Goal: Understand process/instructions

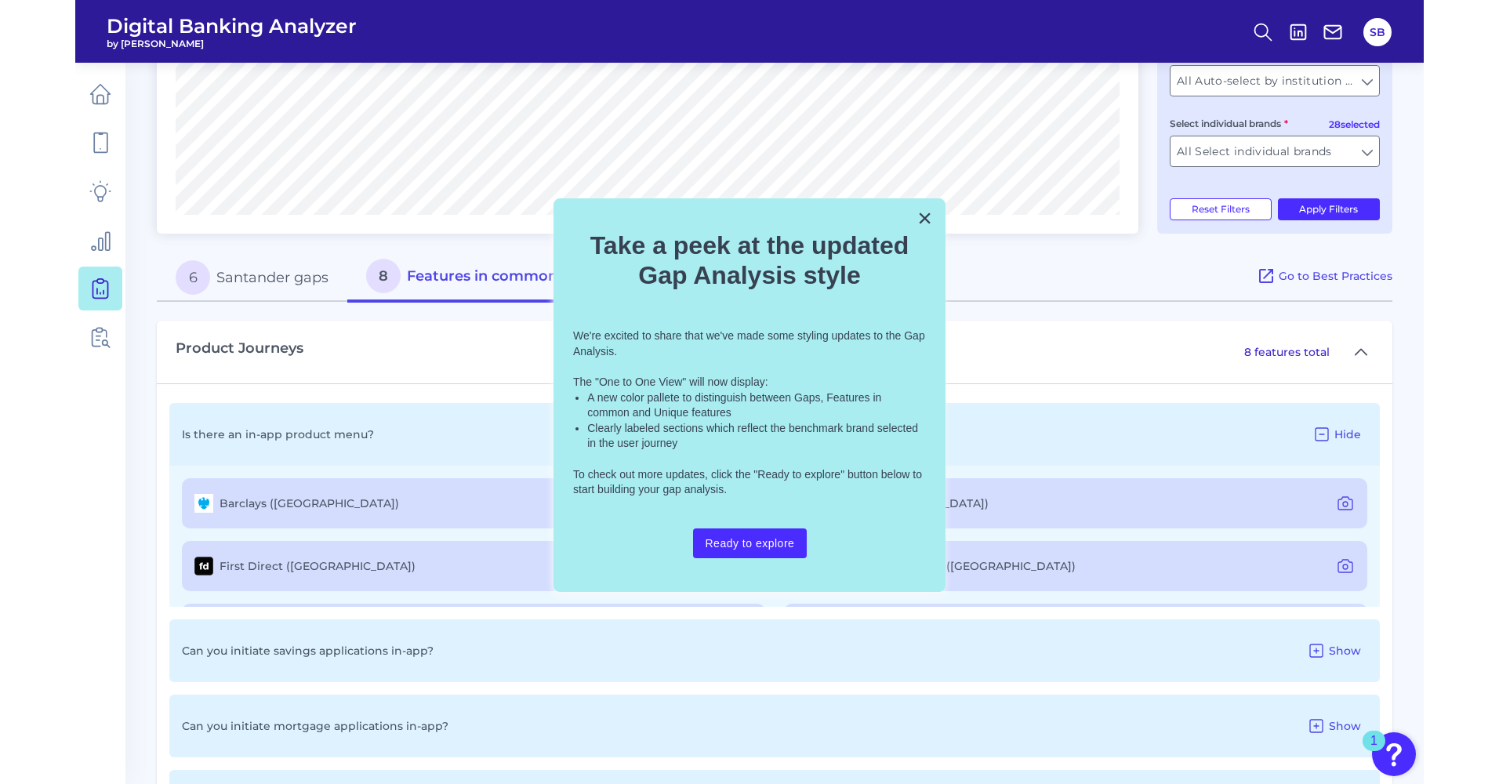
scroll to position [248, 0]
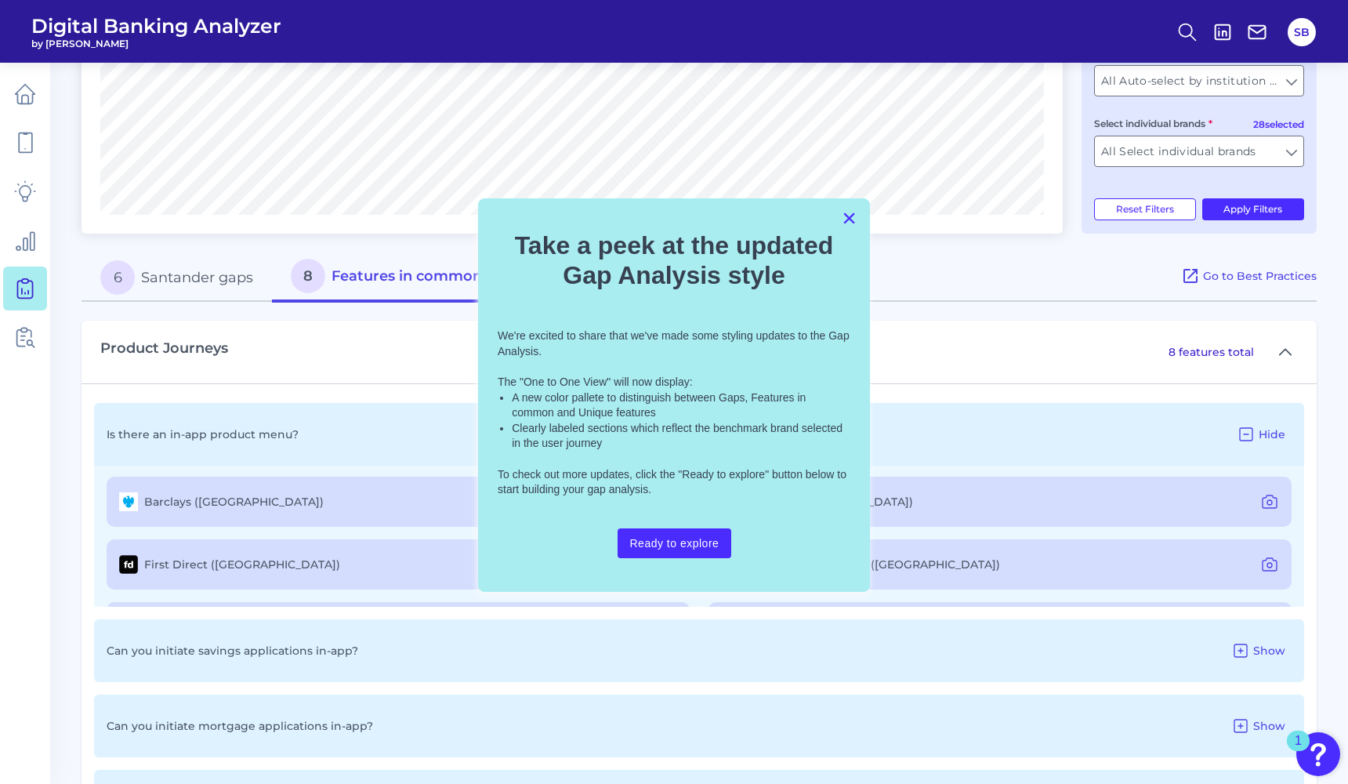
click at [850, 227] on button "×" at bounding box center [849, 217] width 15 height 25
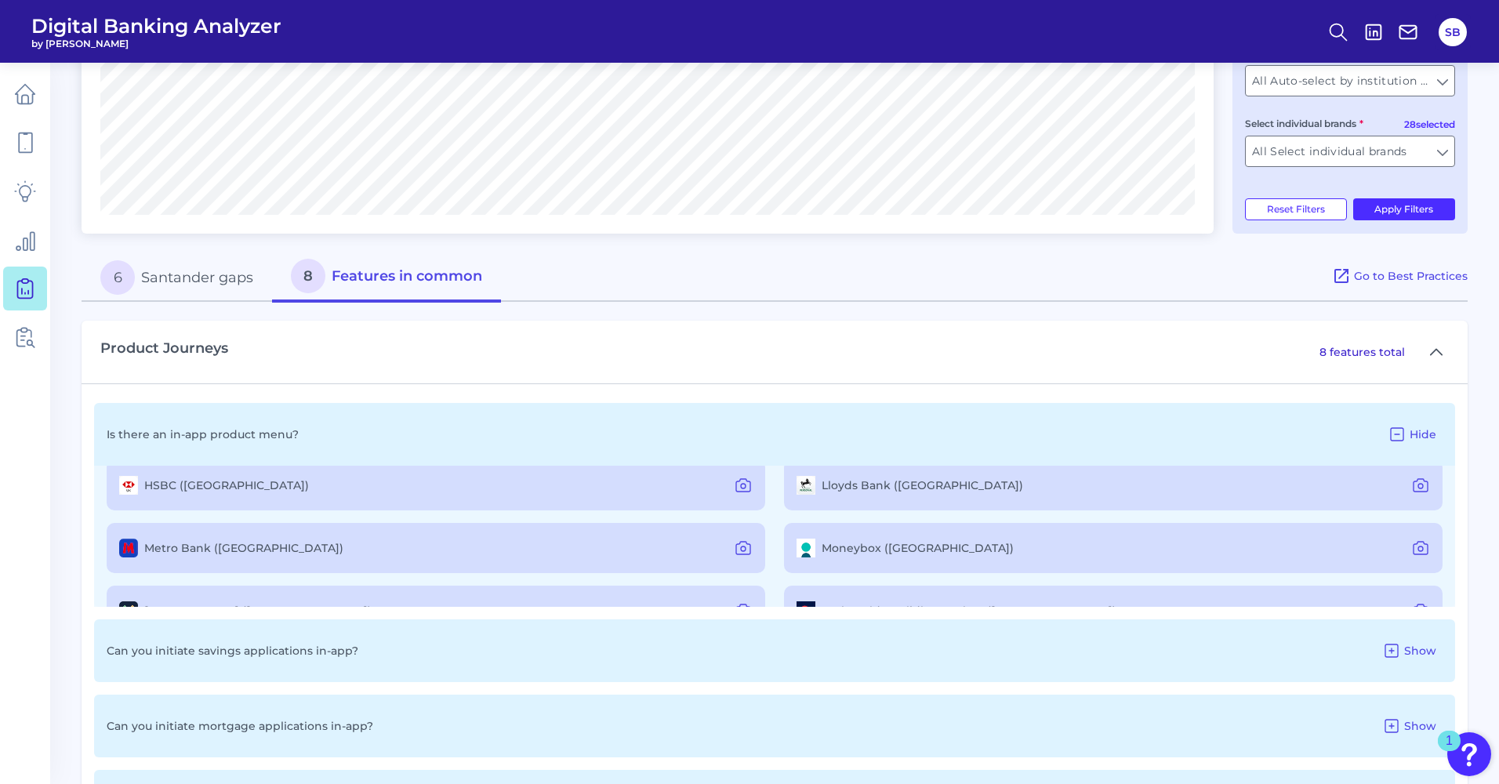
scroll to position [140, 0]
click at [1347, 489] on icon at bounding box center [1420, 488] width 19 height 19
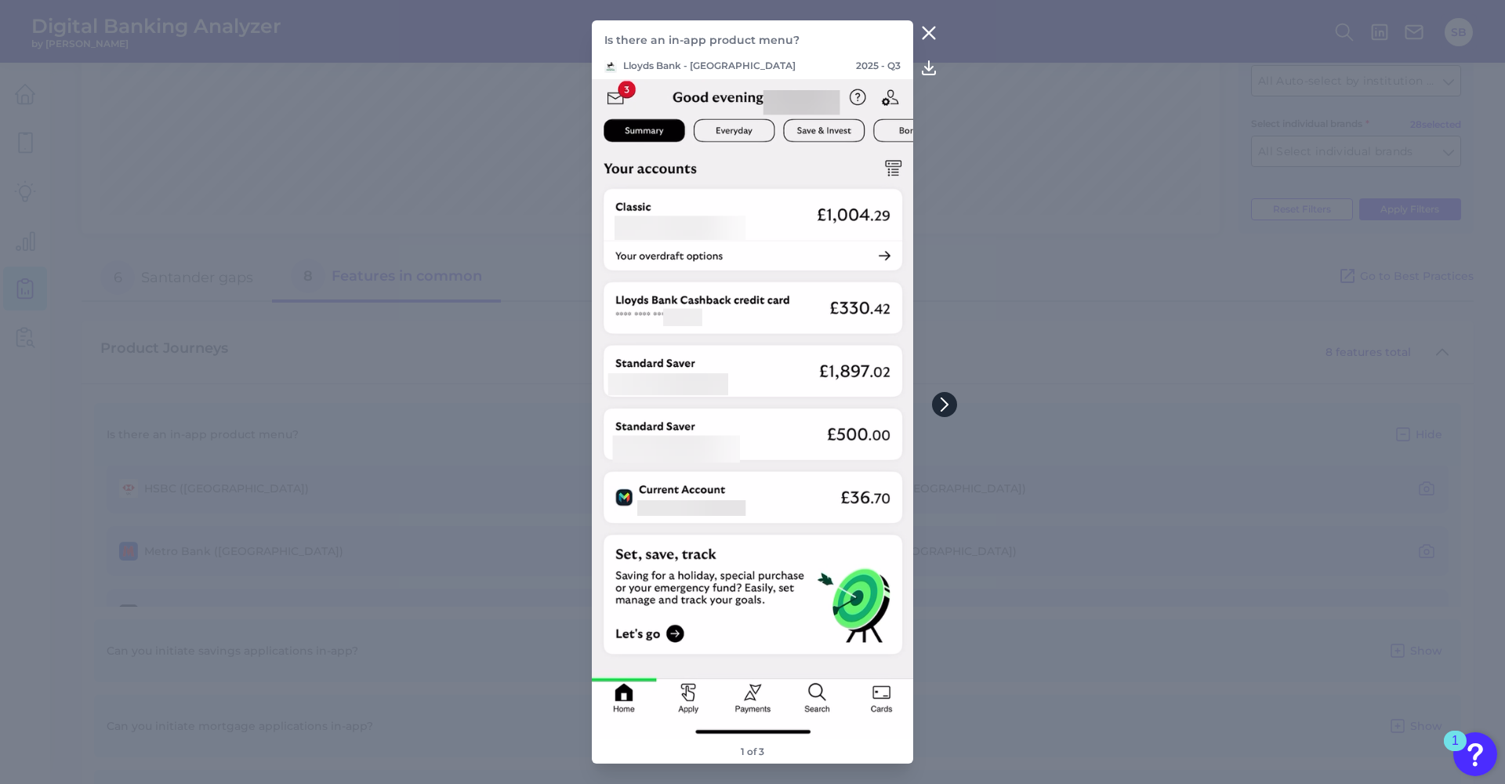
click at [952, 402] on button at bounding box center [944, 404] width 25 height 25
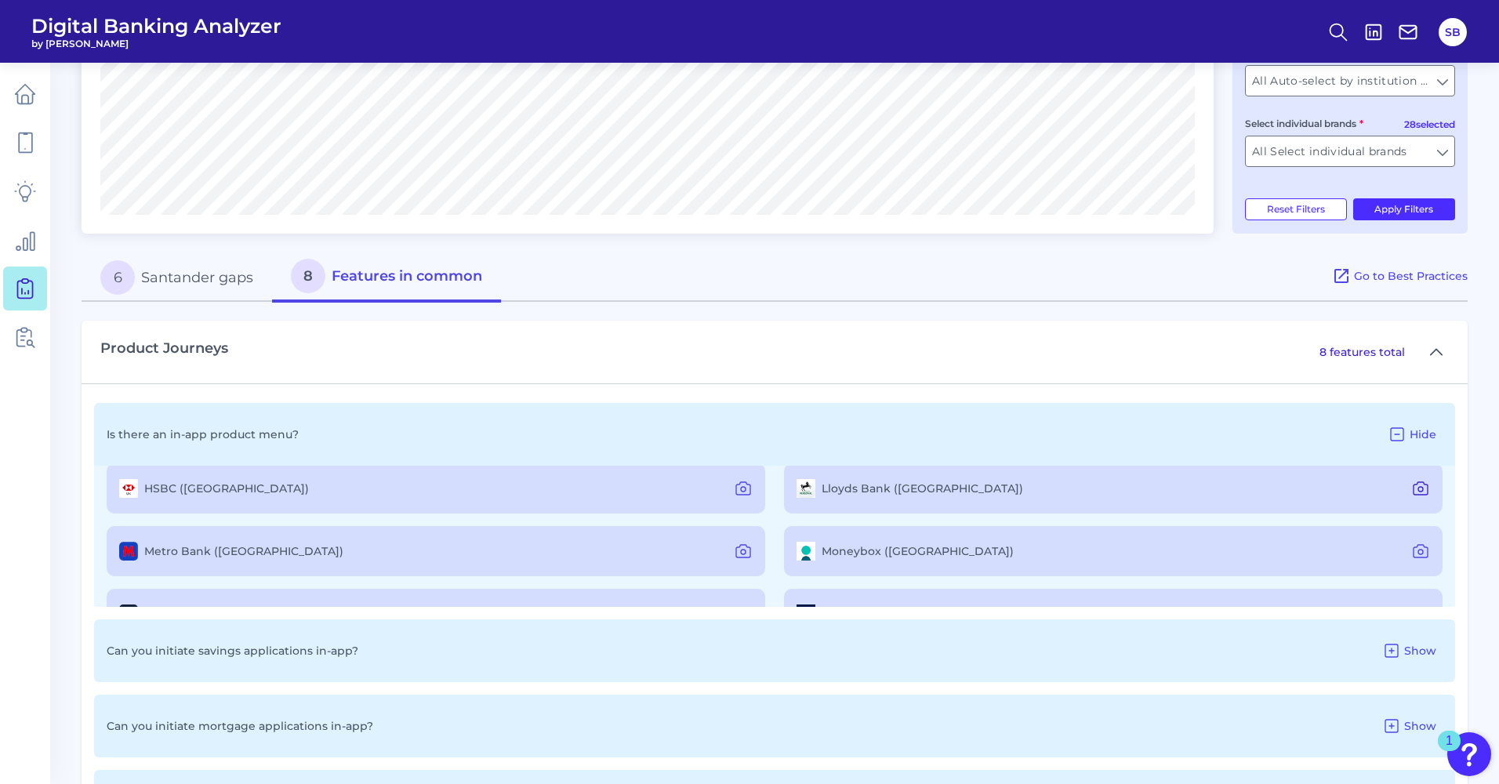
click at [1347, 484] on icon at bounding box center [1420, 488] width 19 height 19
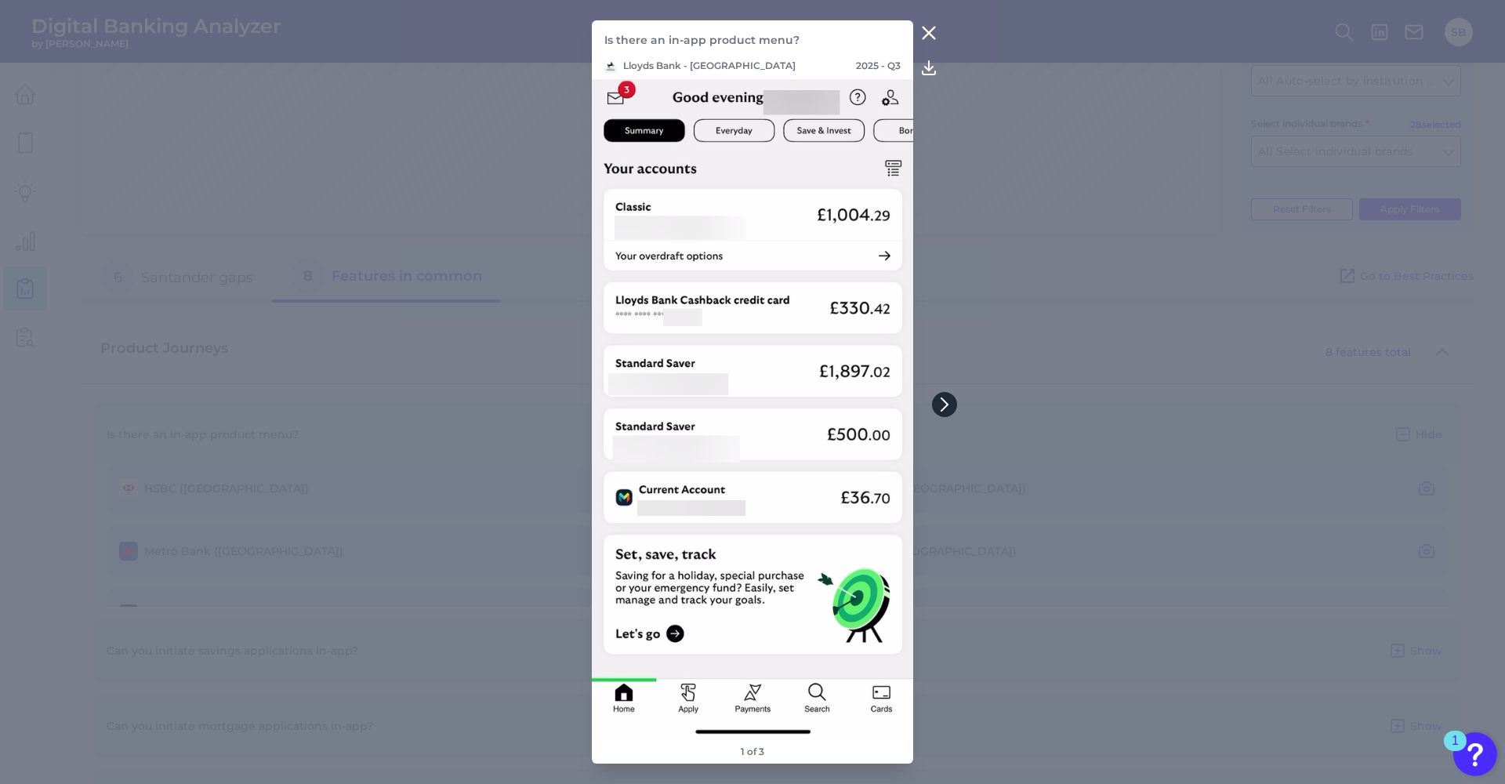
click at [947, 402] on icon at bounding box center [945, 404] width 14 height 14
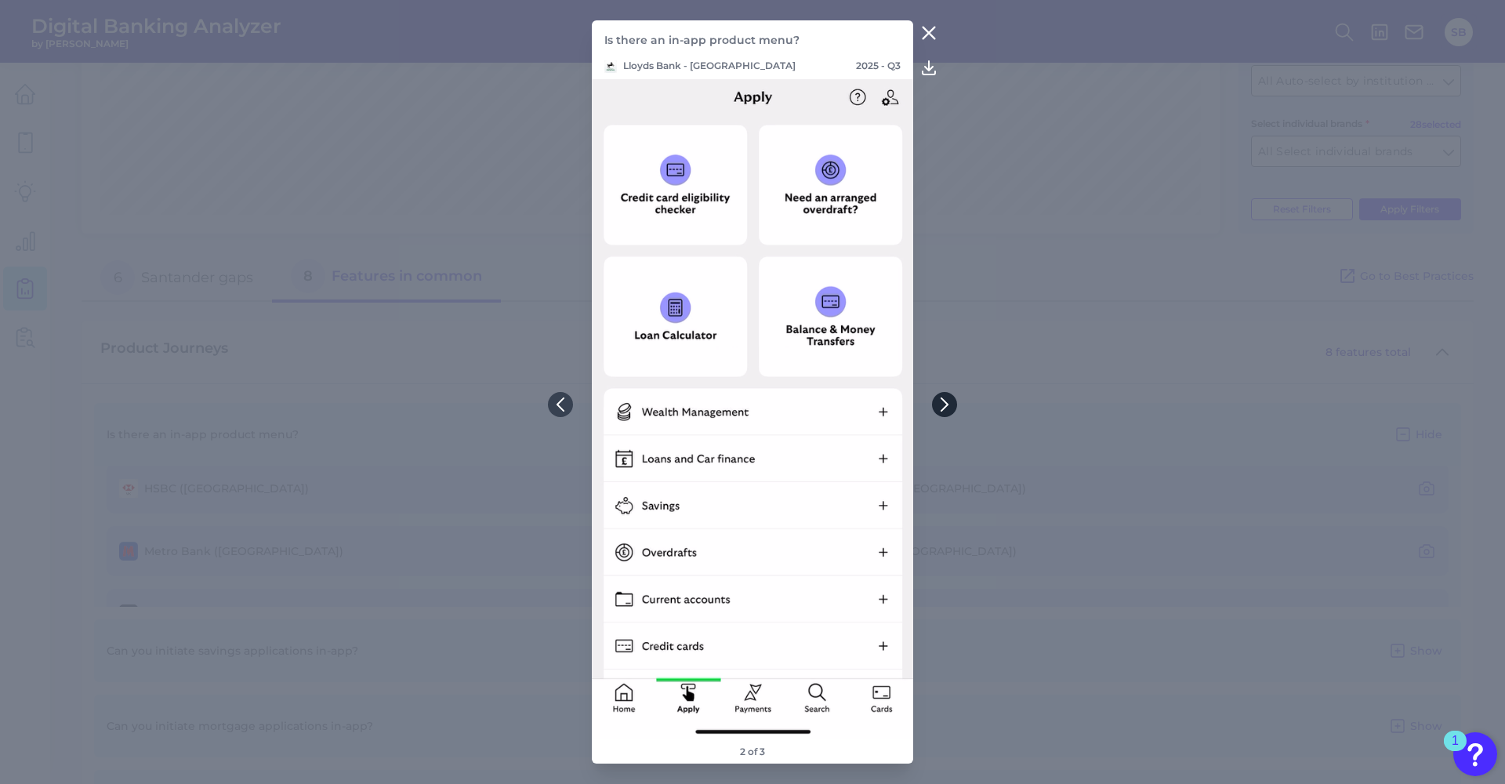
click at [947, 407] on icon at bounding box center [945, 404] width 14 height 14
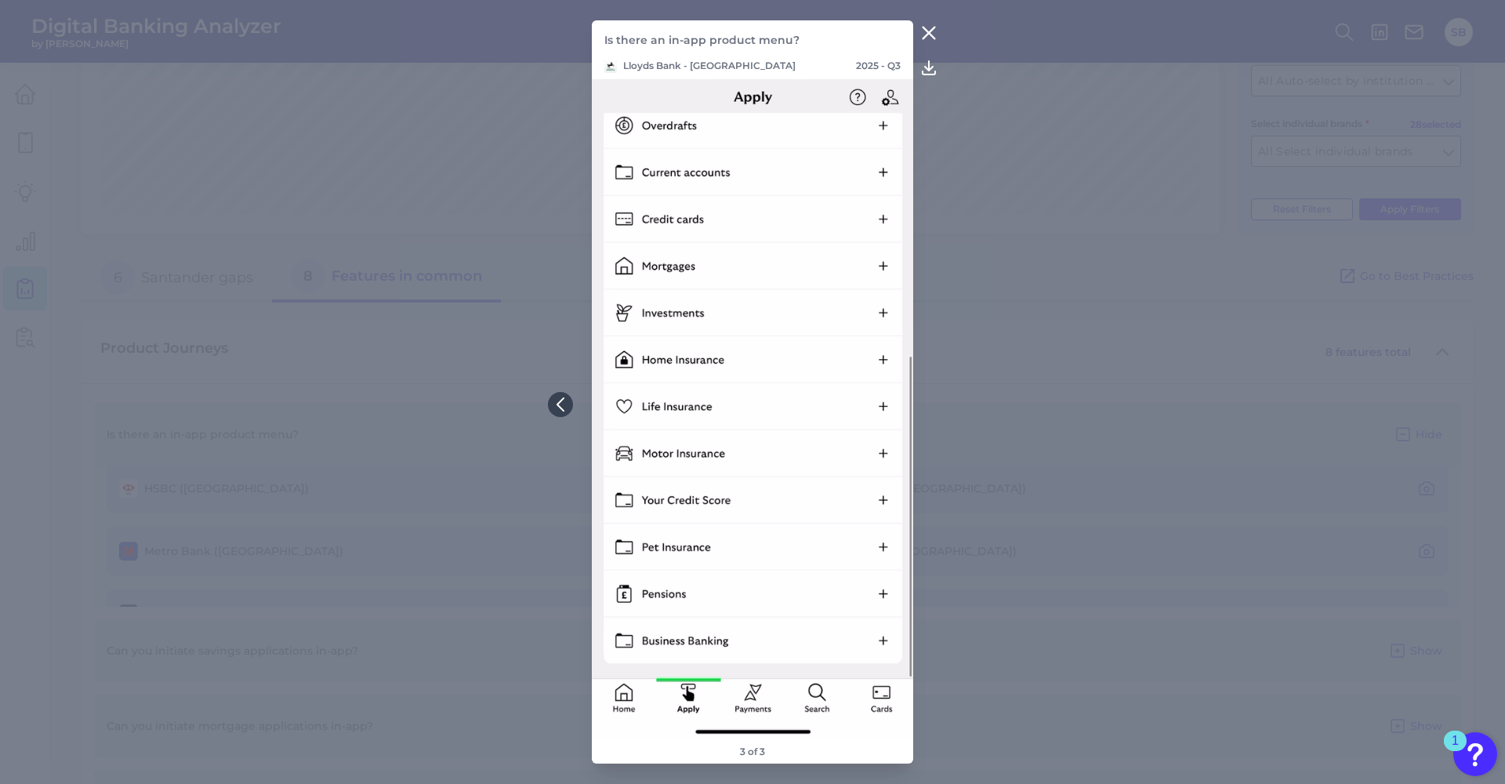
click at [931, 34] on icon at bounding box center [928, 33] width 19 height 19
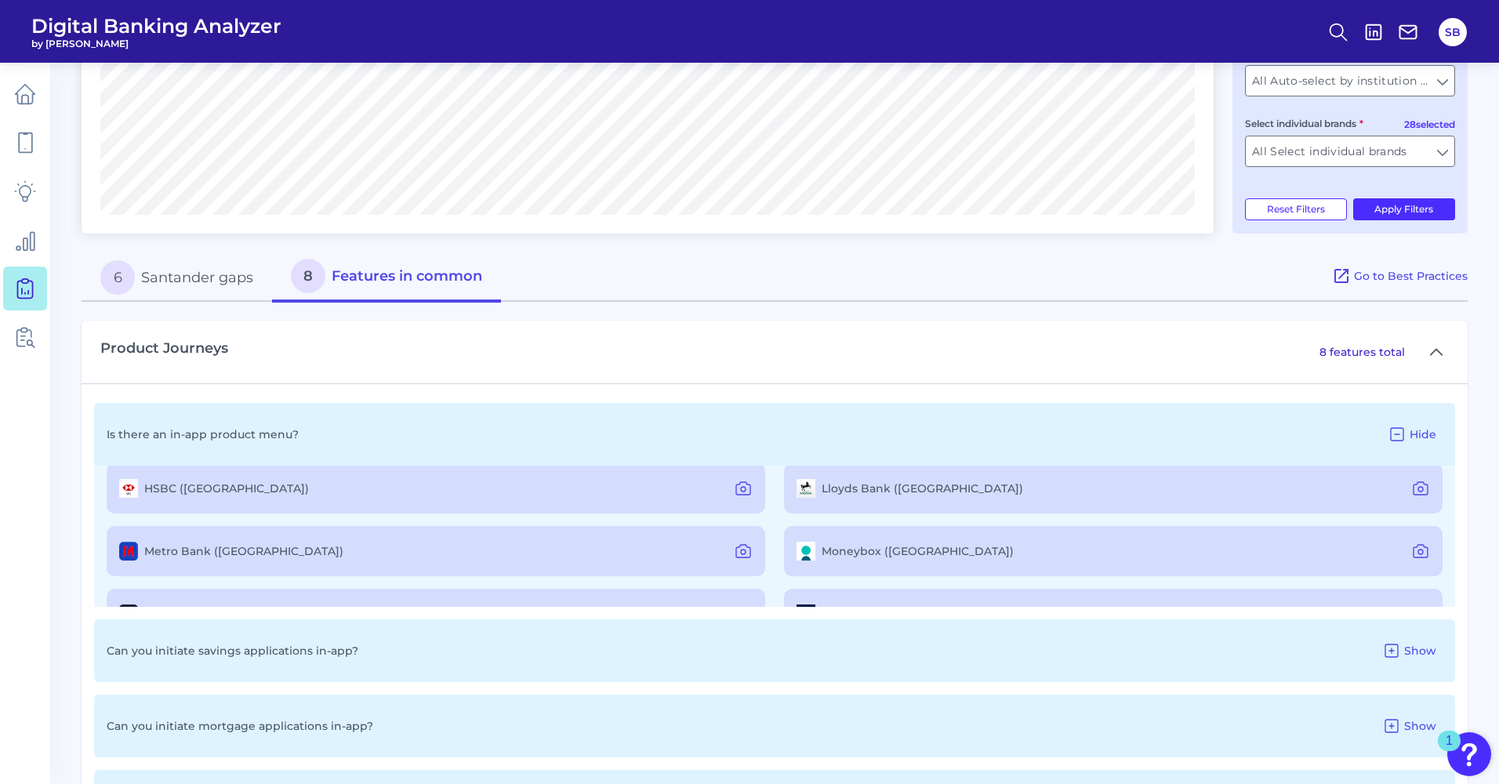
scroll to position [143, 0]
click at [745, 487] on icon at bounding box center [743, 485] width 19 height 19
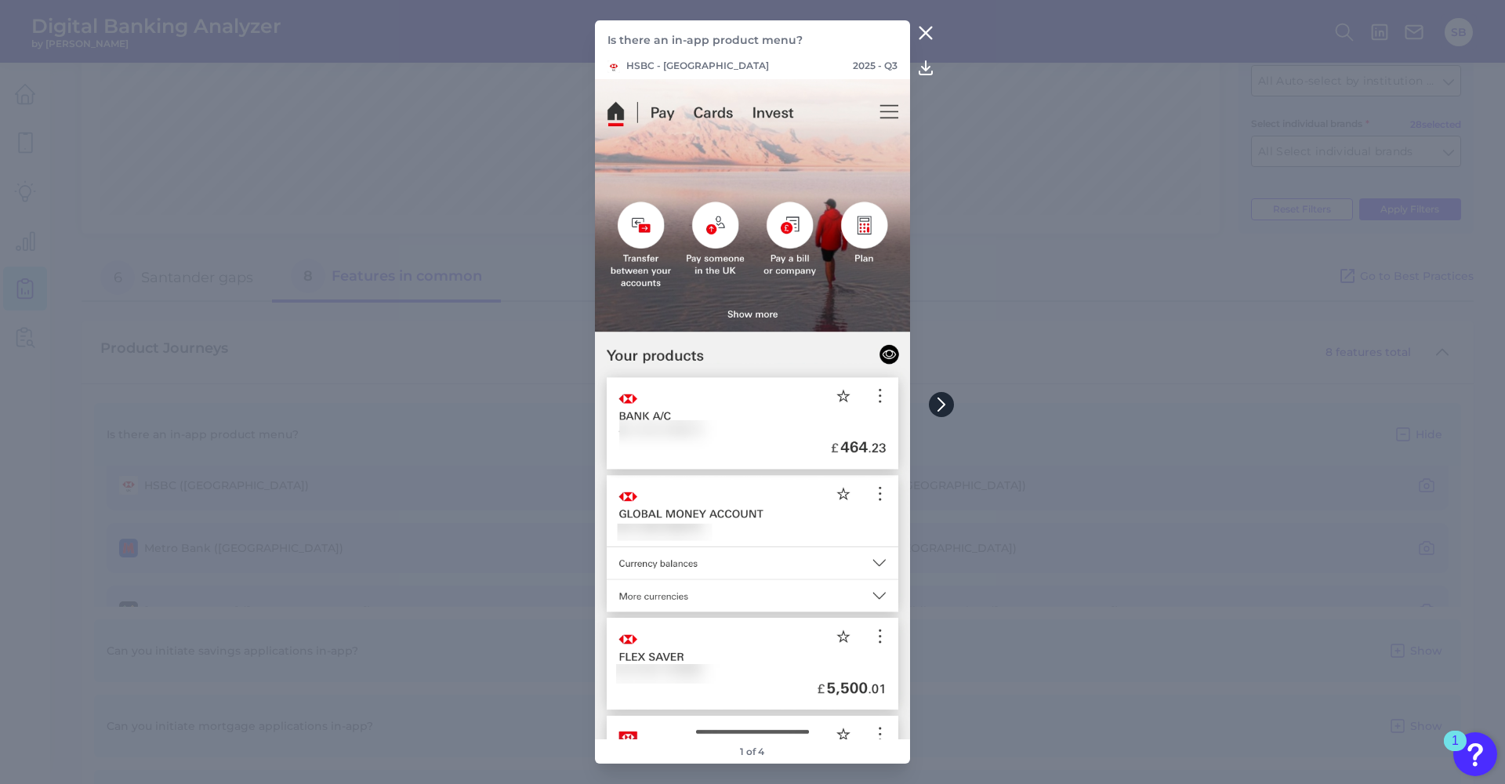
click at [947, 403] on icon at bounding box center [941, 404] width 14 height 14
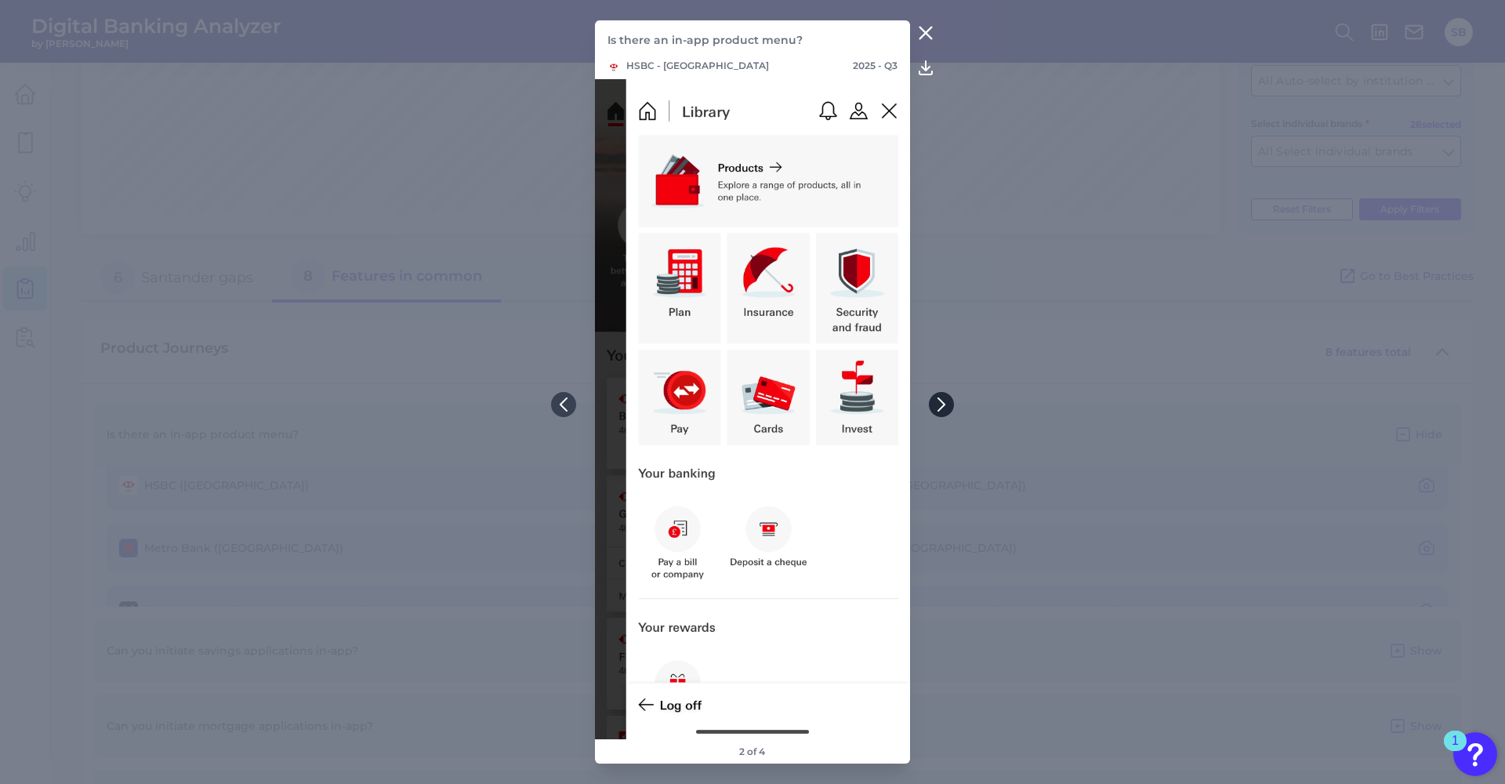
click at [942, 403] on icon at bounding box center [941, 404] width 6 height 13
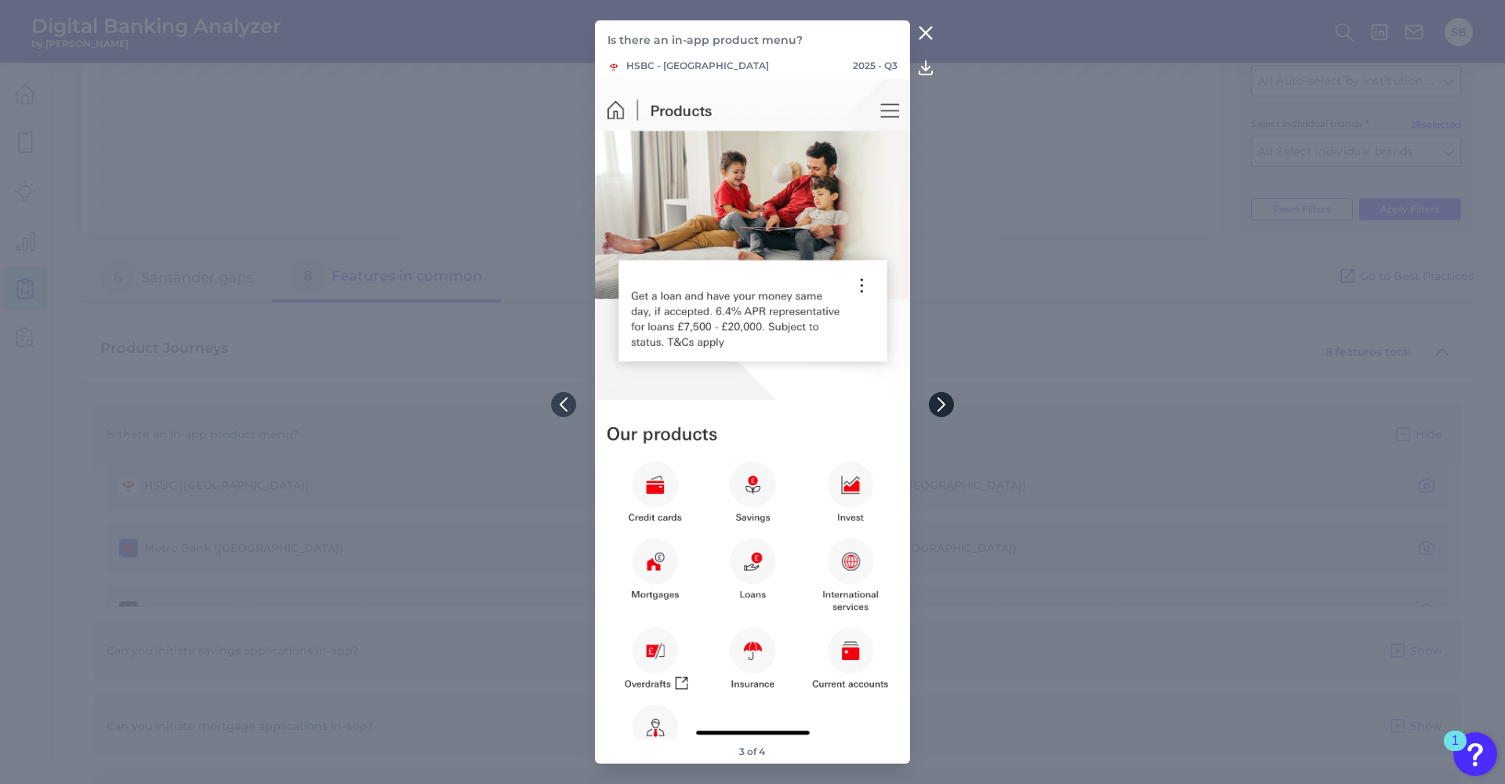
click at [942, 403] on icon at bounding box center [941, 404] width 6 height 13
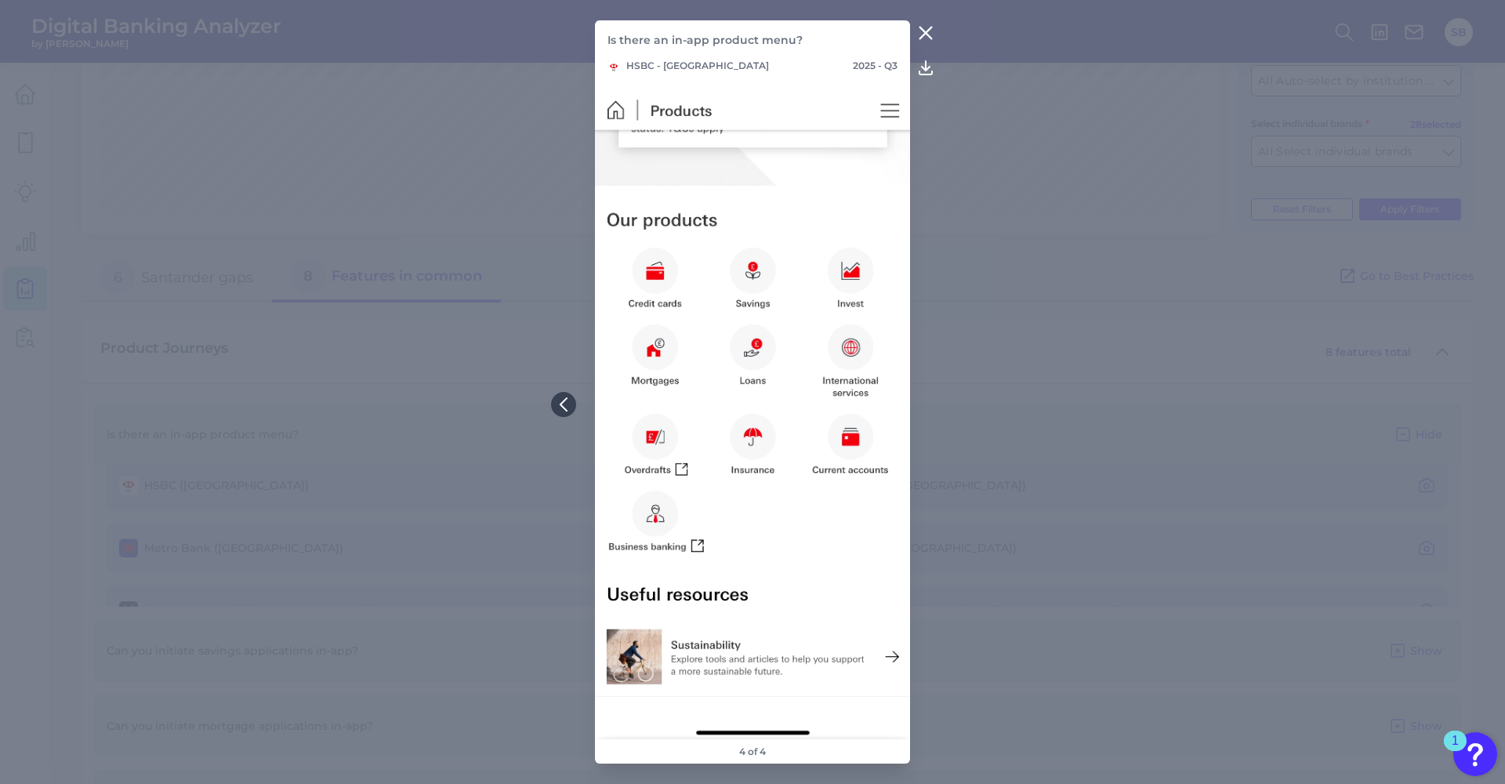
click at [923, 31] on icon at bounding box center [925, 33] width 12 height 12
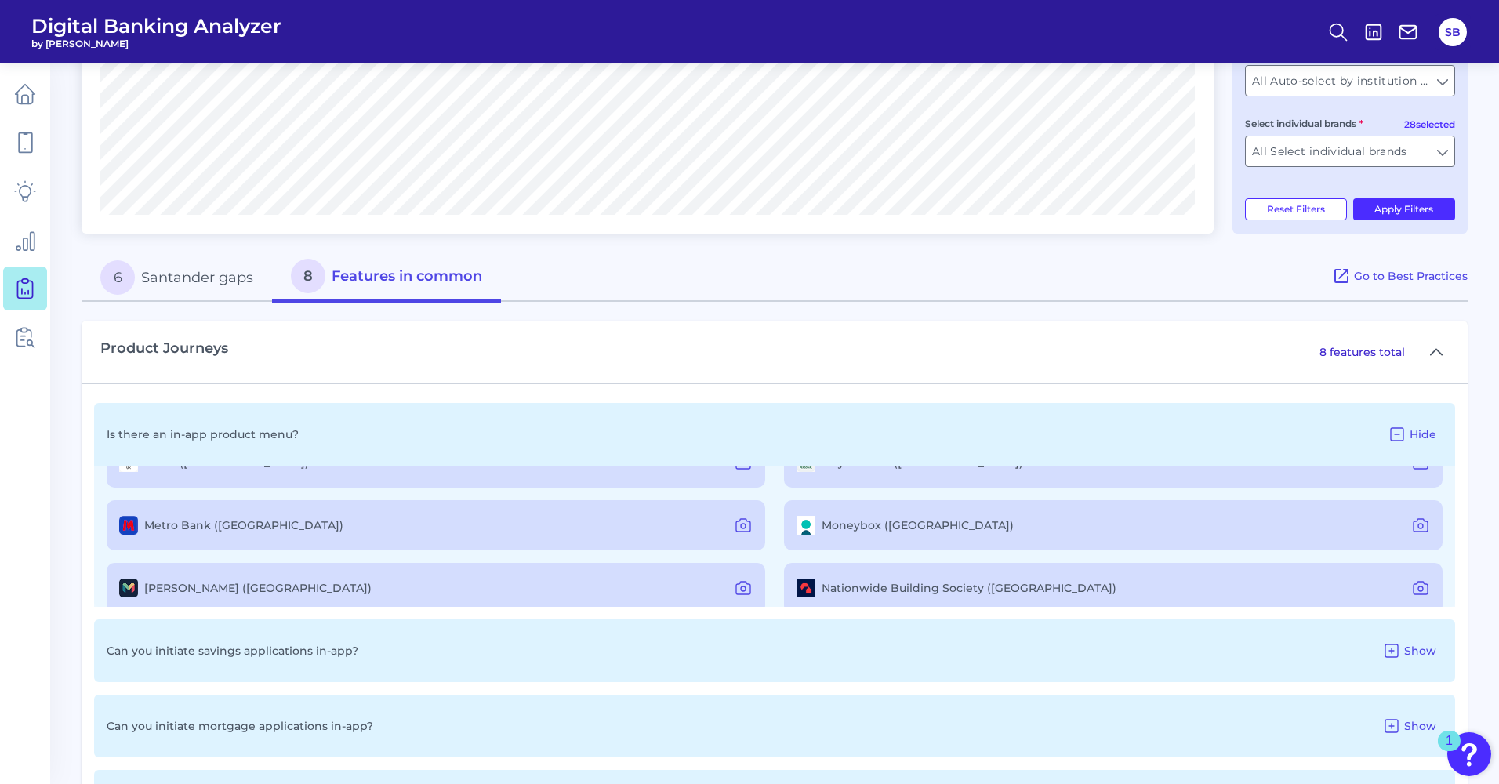
scroll to position [218, 0]
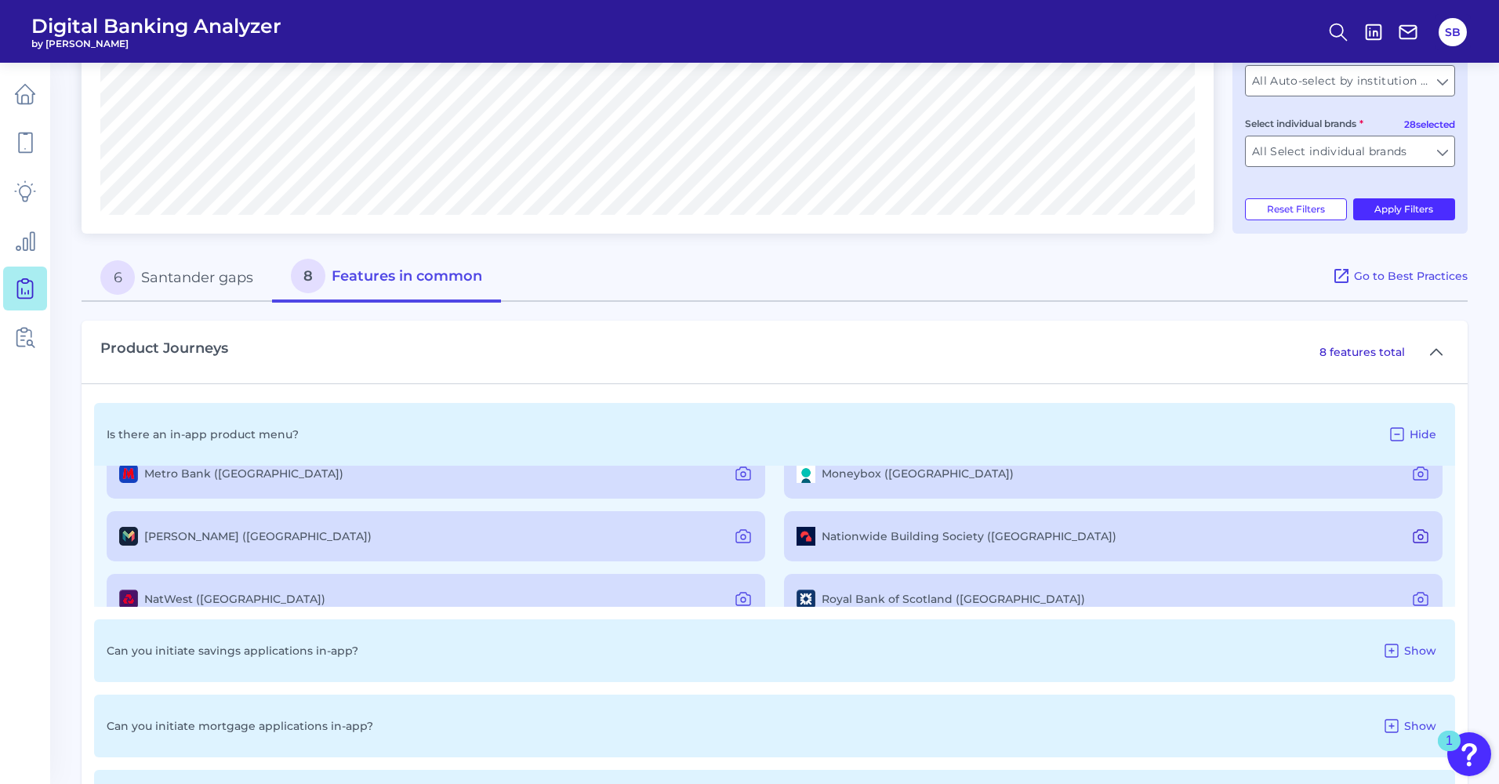
click at [1347, 539] on icon at bounding box center [1420, 536] width 14 height 13
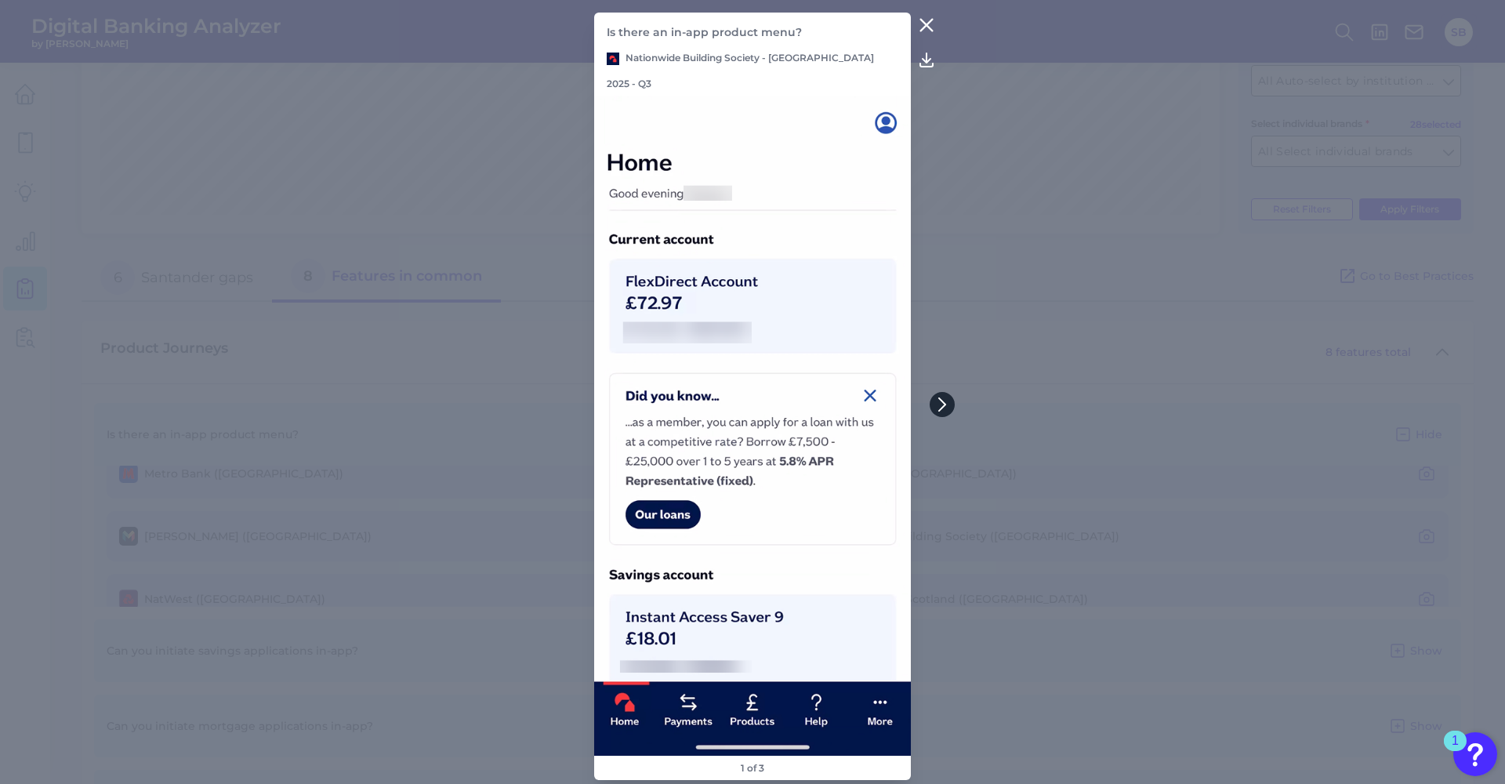
click at [938, 405] on icon at bounding box center [942, 404] width 14 height 14
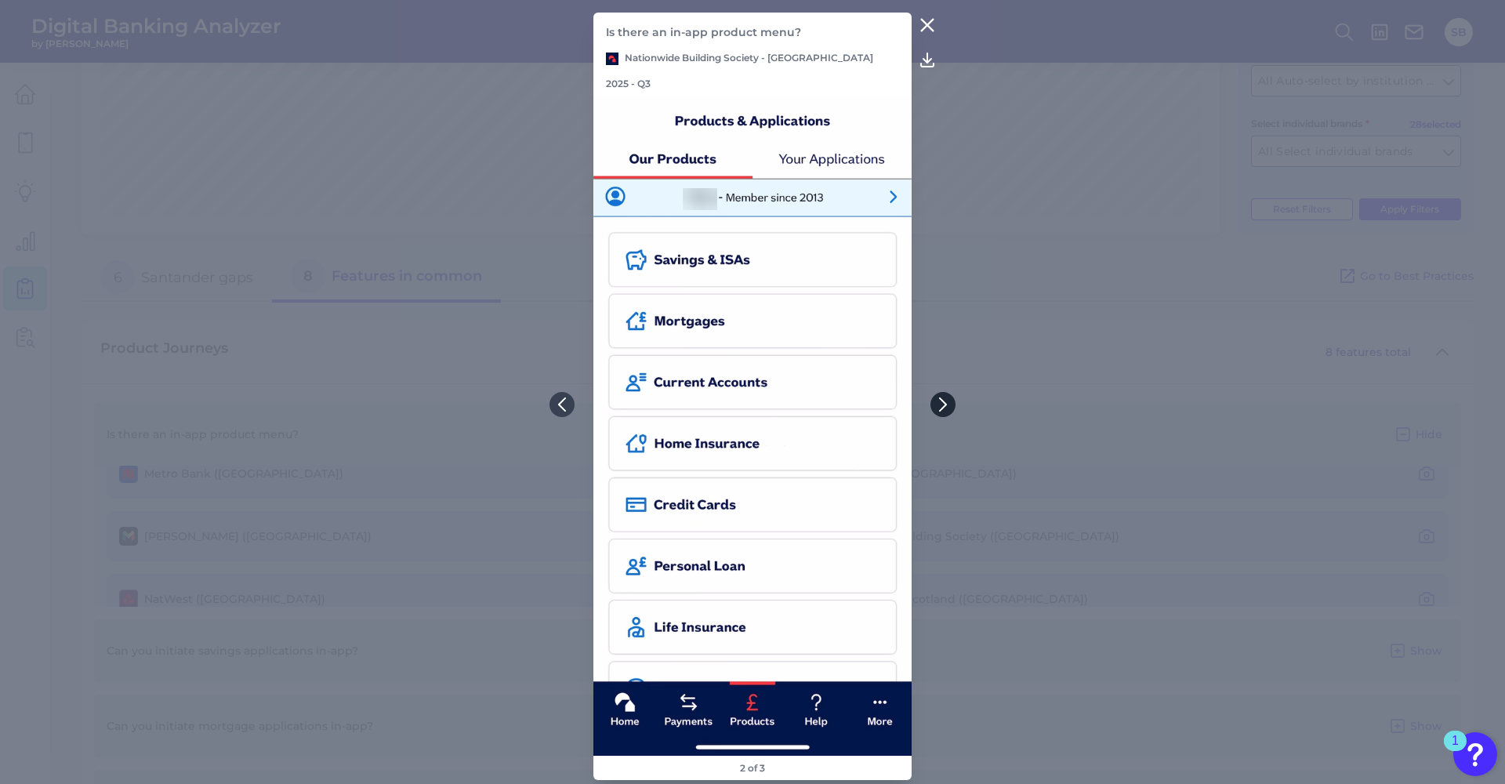
click at [938, 405] on icon at bounding box center [943, 404] width 14 height 14
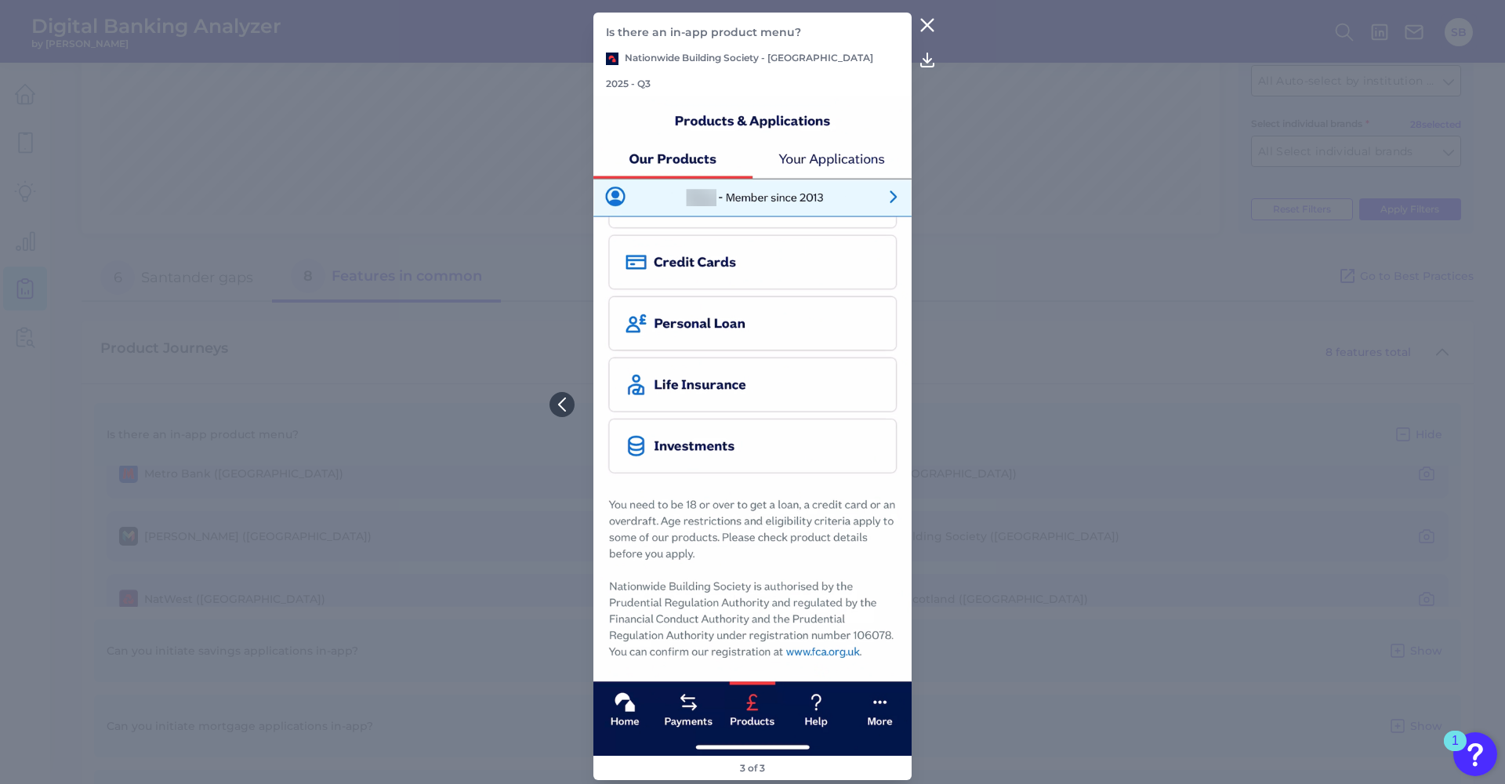
click at [929, 31] on icon at bounding box center [928, 26] width 12 height 12
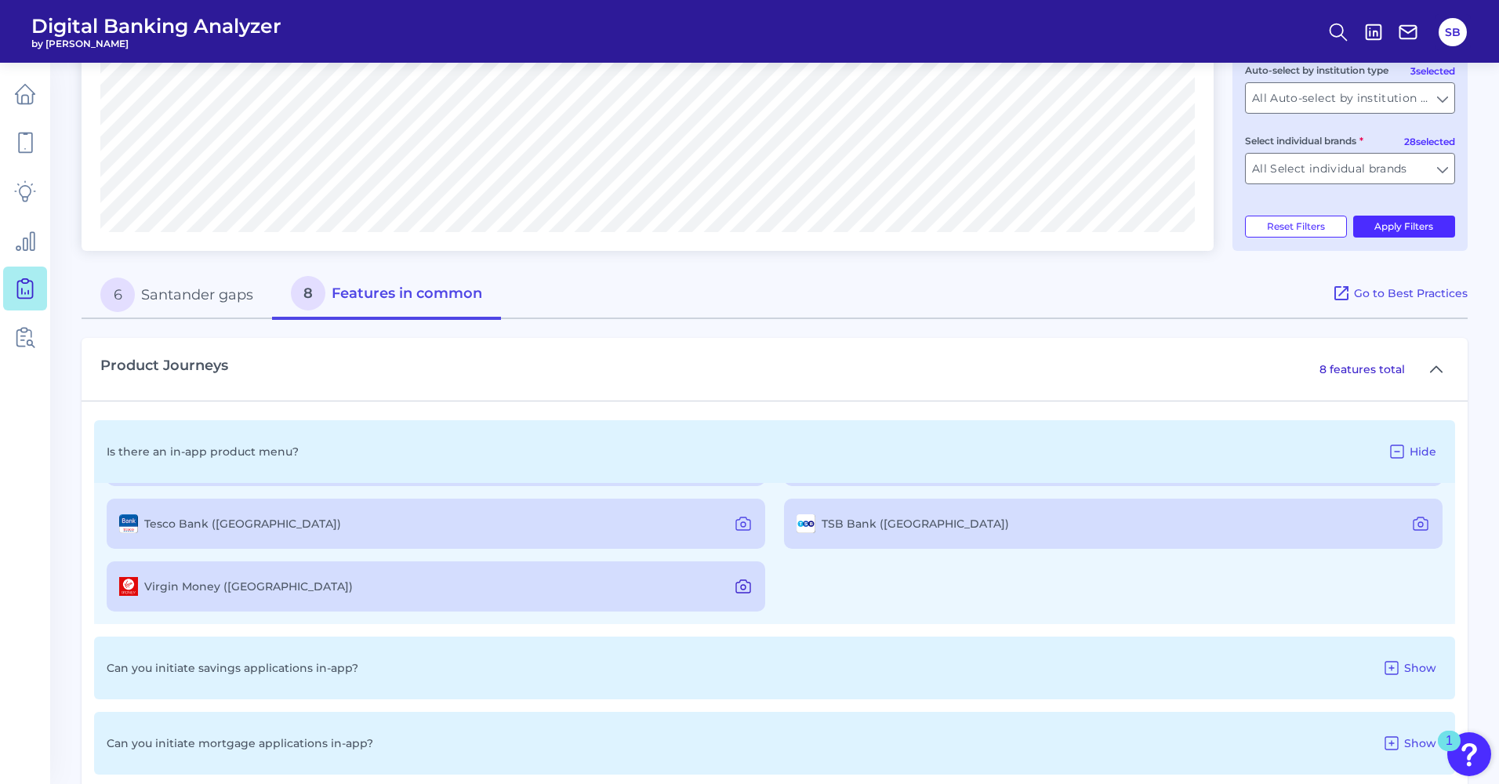
scroll to position [513, 0]
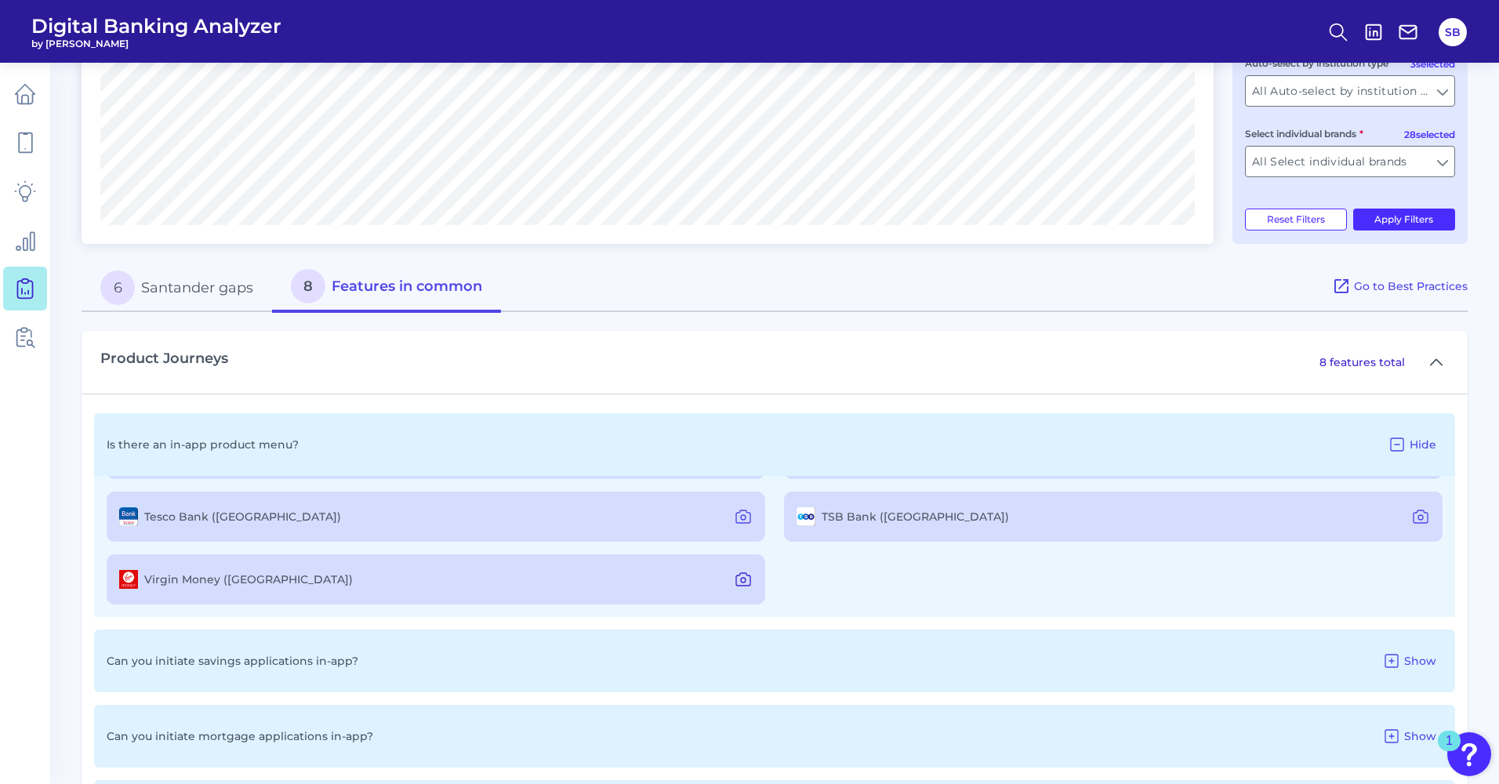
click at [740, 580] on icon at bounding box center [743, 579] width 19 height 19
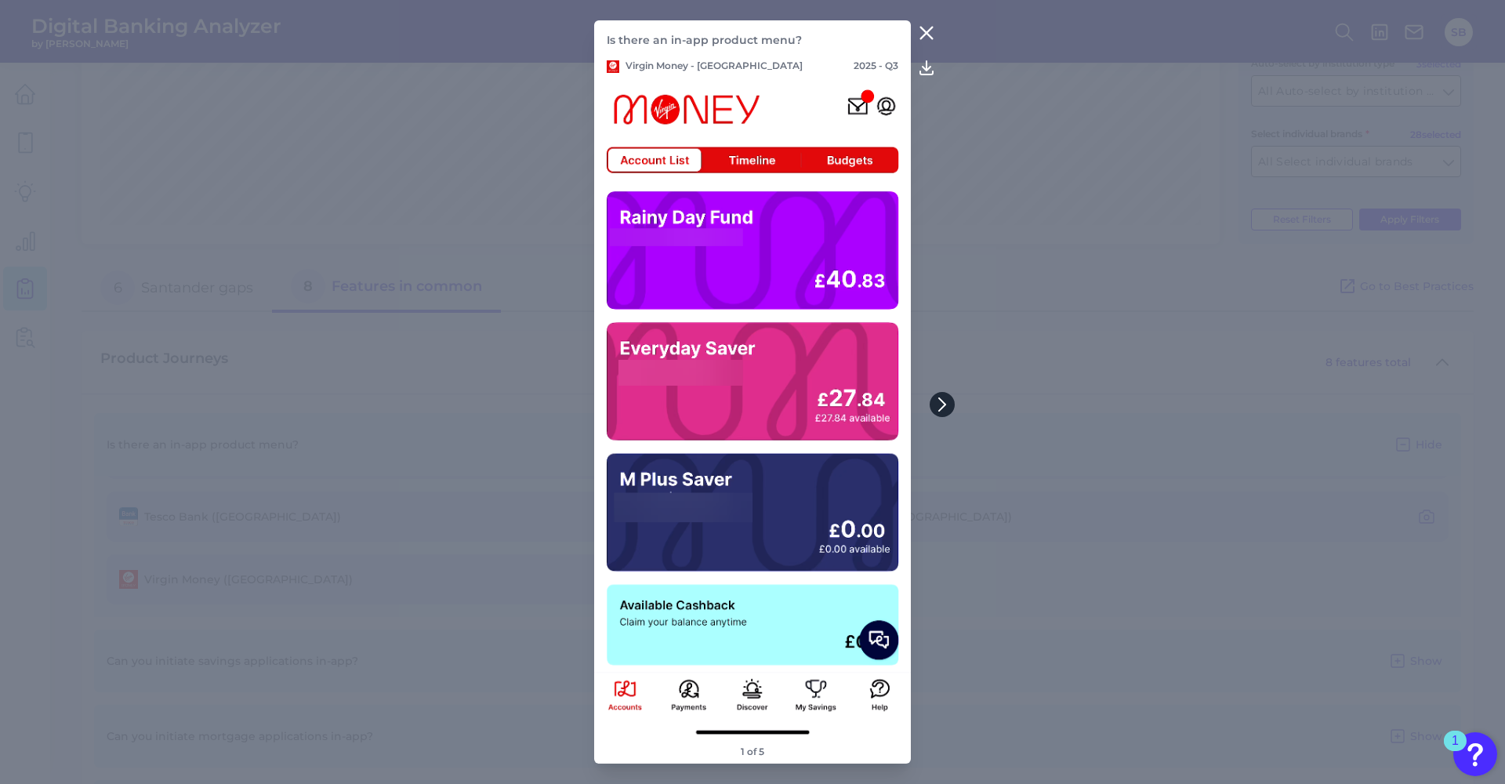
click at [941, 401] on icon at bounding box center [942, 404] width 14 height 14
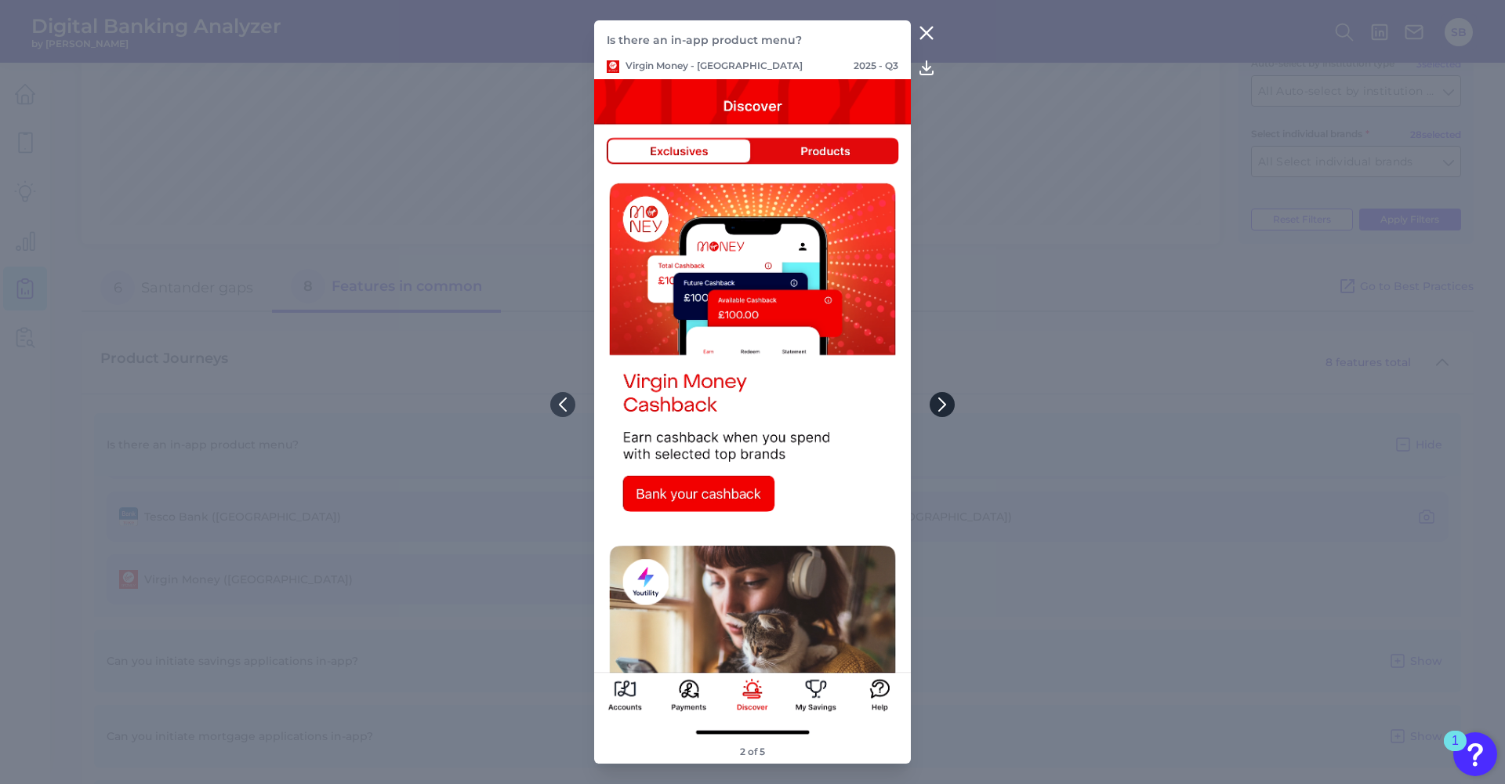
click at [941, 406] on icon at bounding box center [942, 404] width 14 height 14
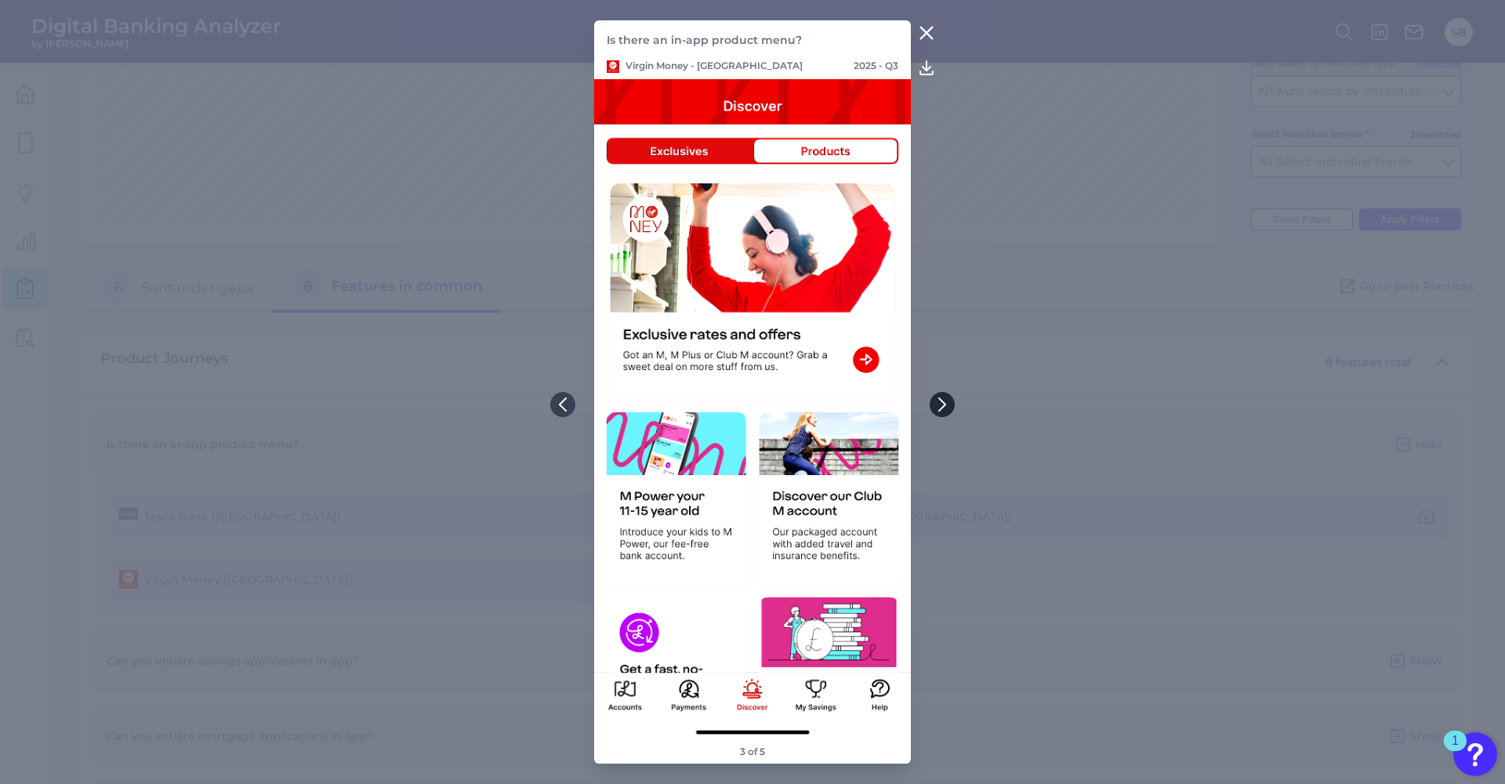
click at [941, 406] on icon at bounding box center [942, 404] width 14 height 14
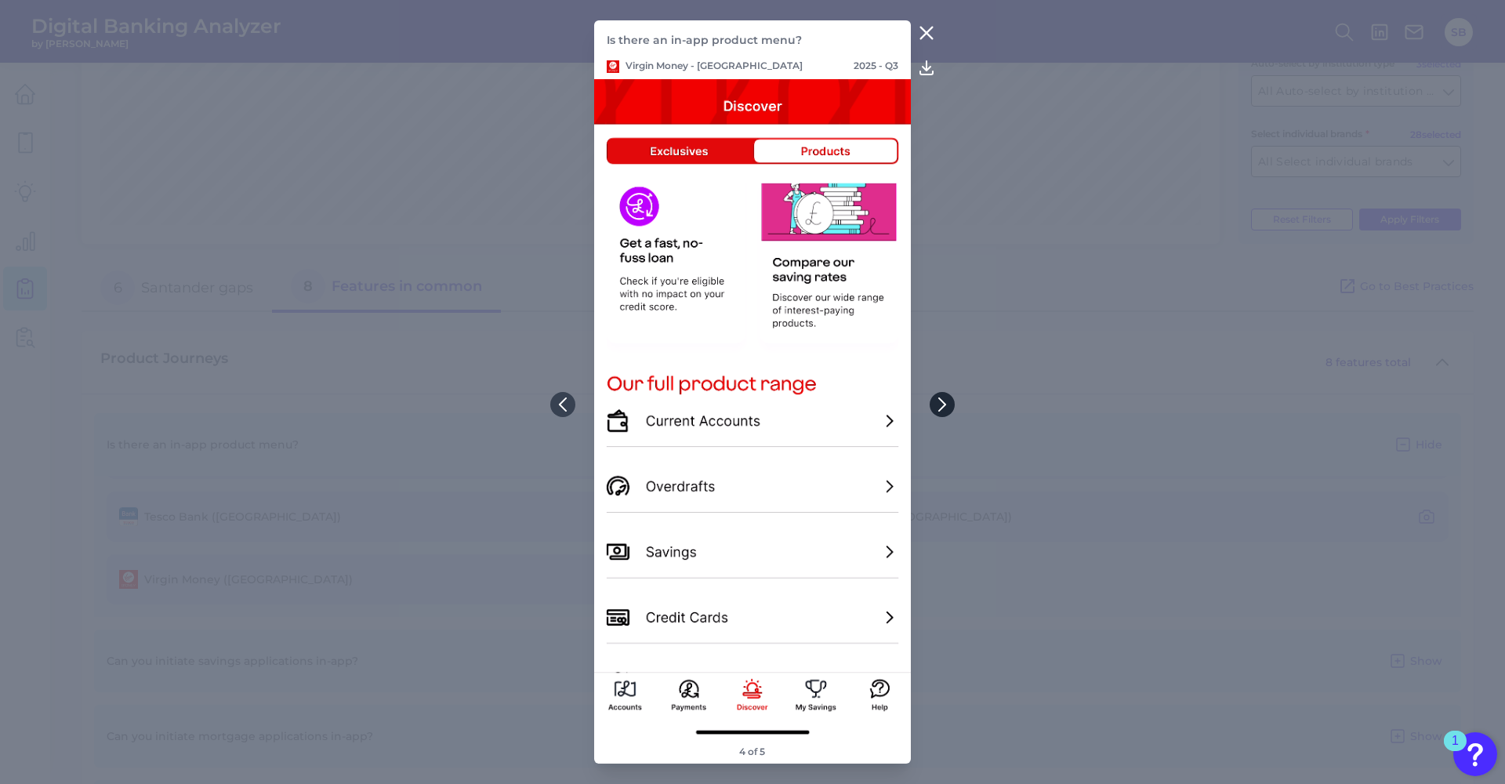
click at [941, 406] on icon at bounding box center [942, 404] width 14 height 14
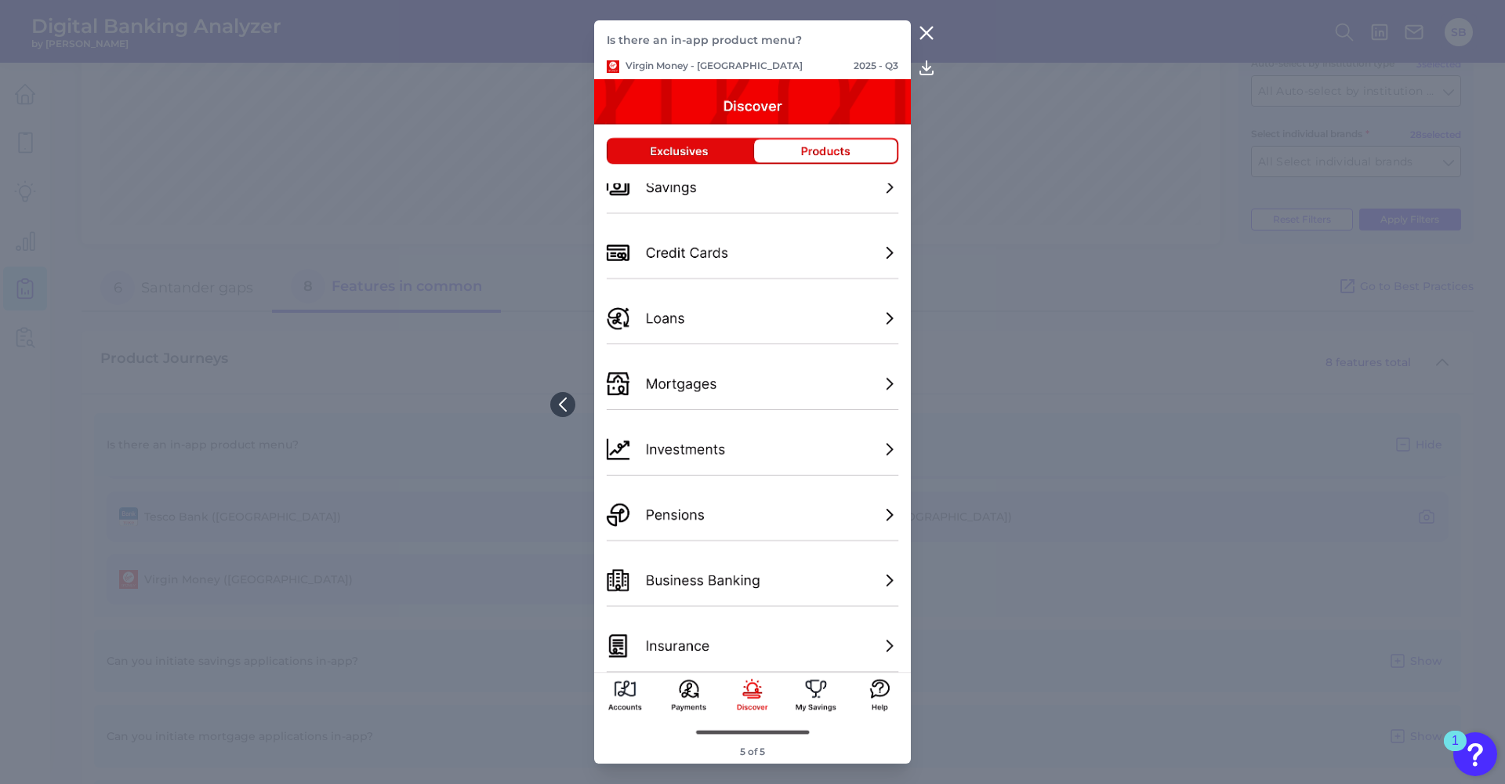
click at [926, 31] on icon at bounding box center [926, 33] width 19 height 19
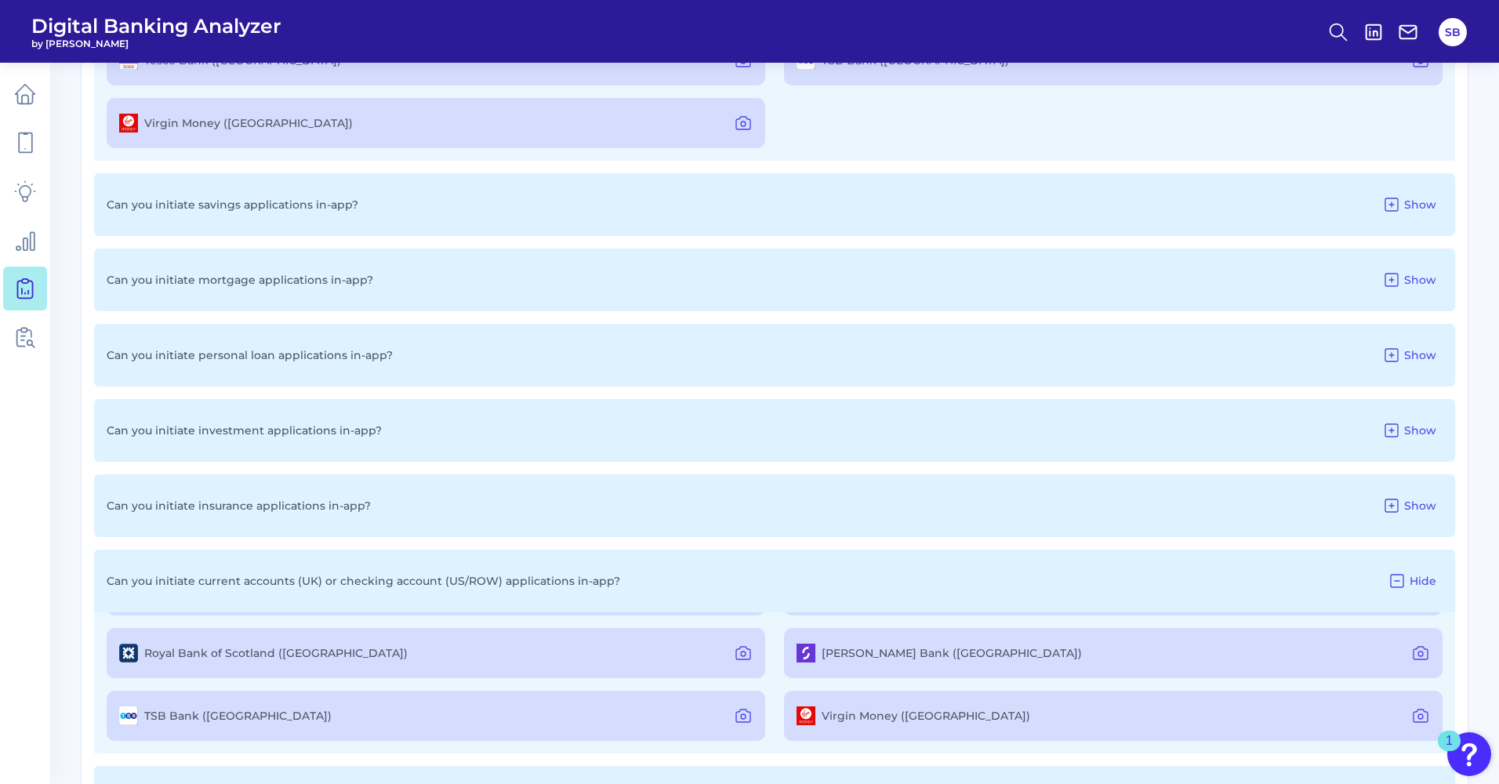
scroll to position [1055, 0]
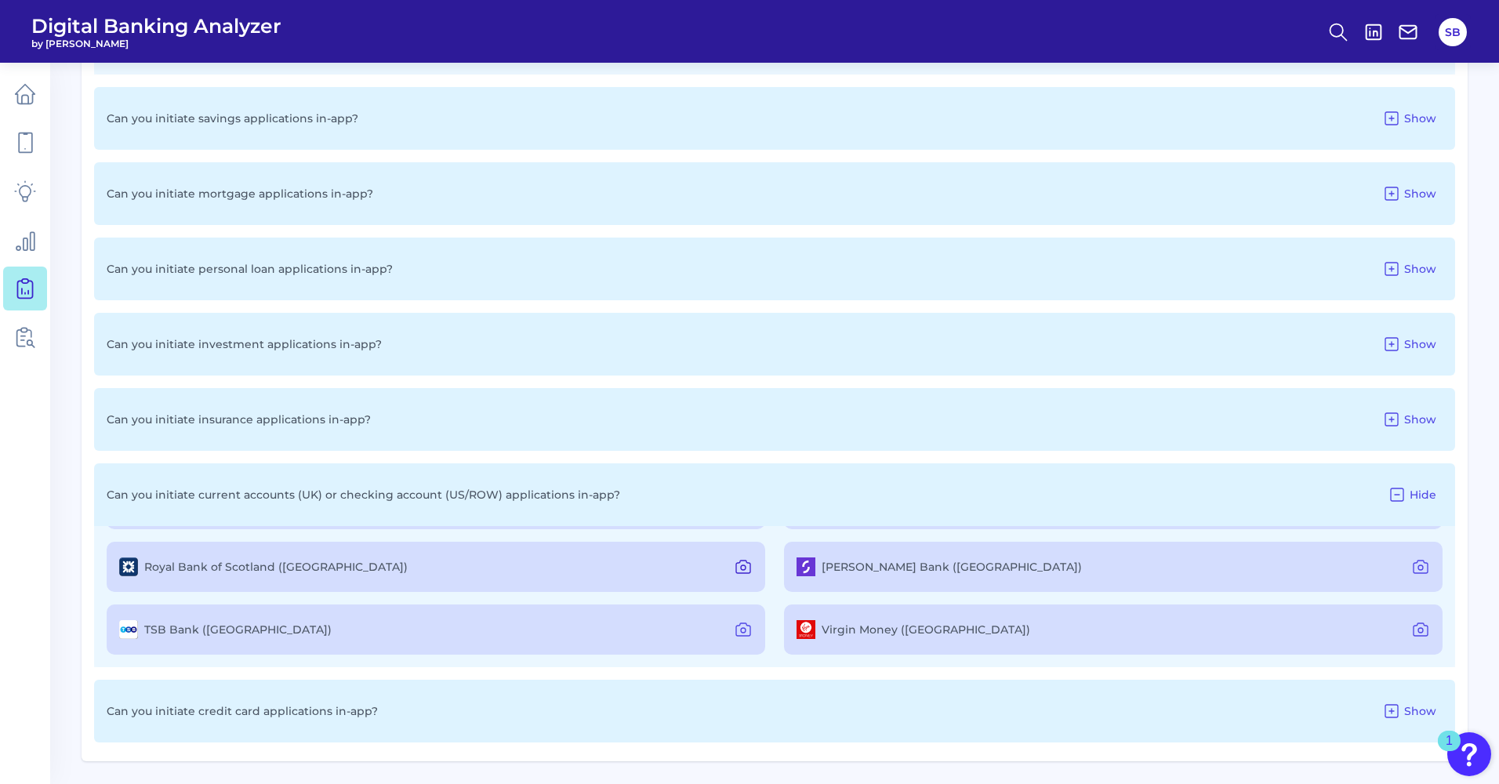
click at [745, 567] on icon at bounding box center [743, 566] width 19 height 19
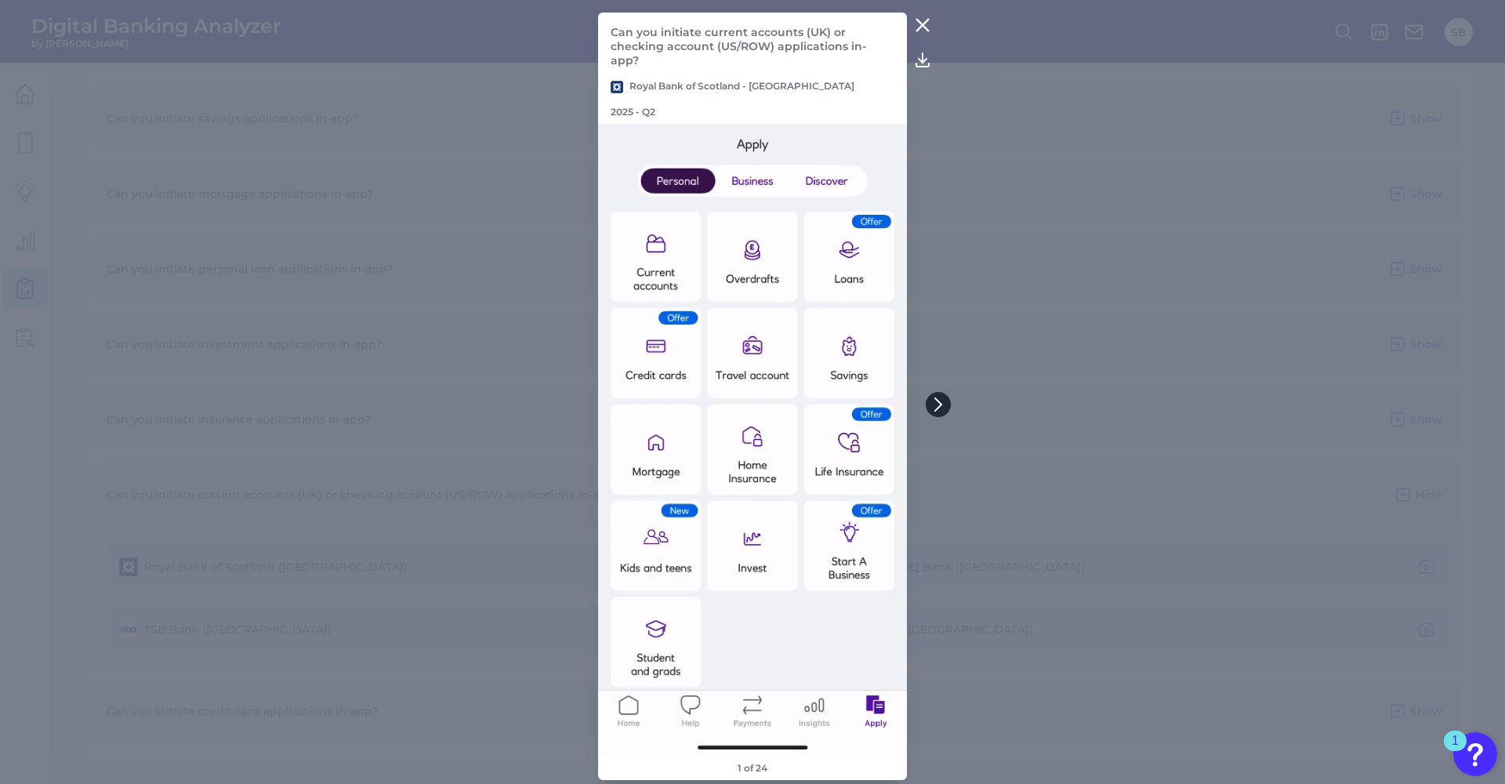
click at [950, 404] on button at bounding box center [938, 404] width 25 height 25
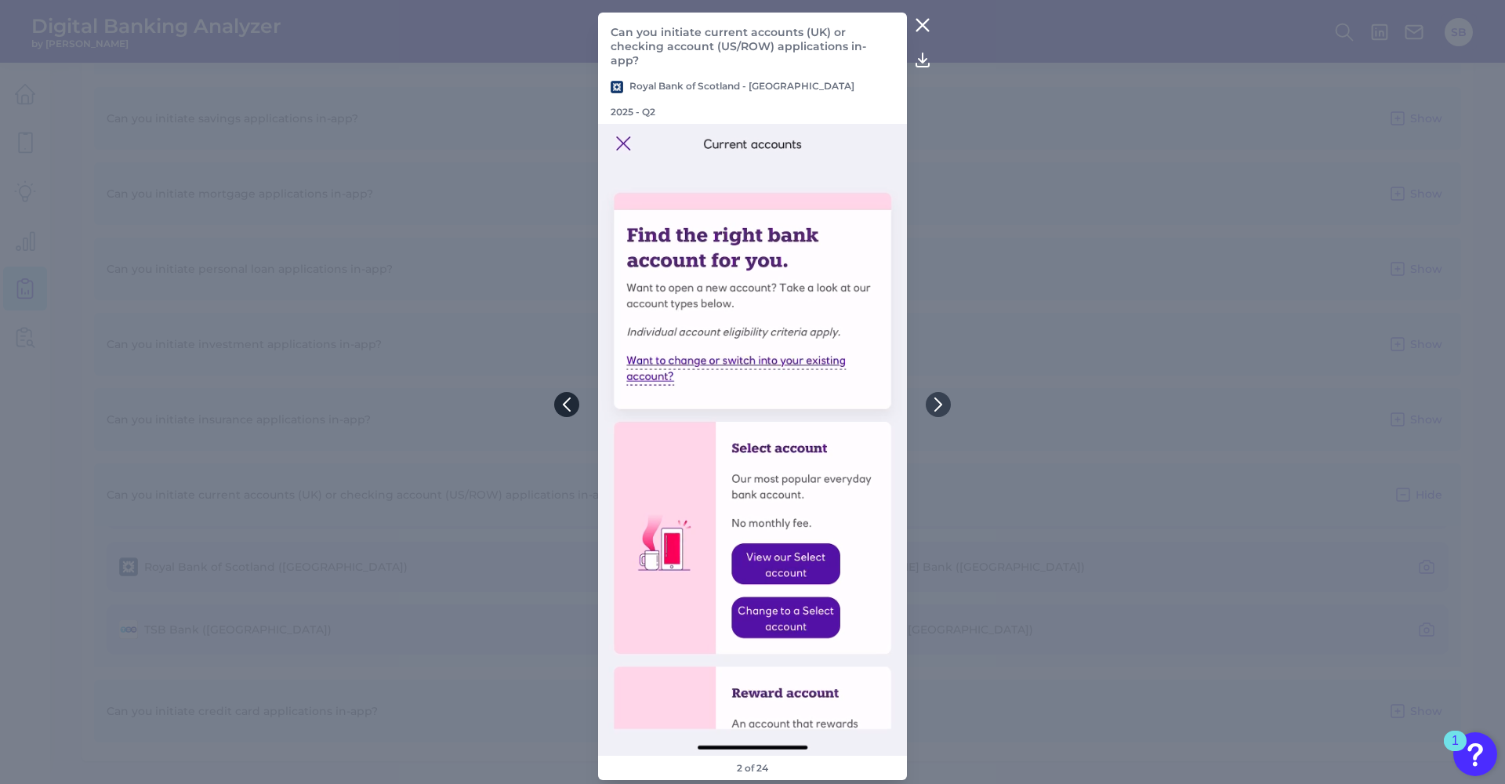
click at [556, 406] on button at bounding box center [566, 404] width 25 height 25
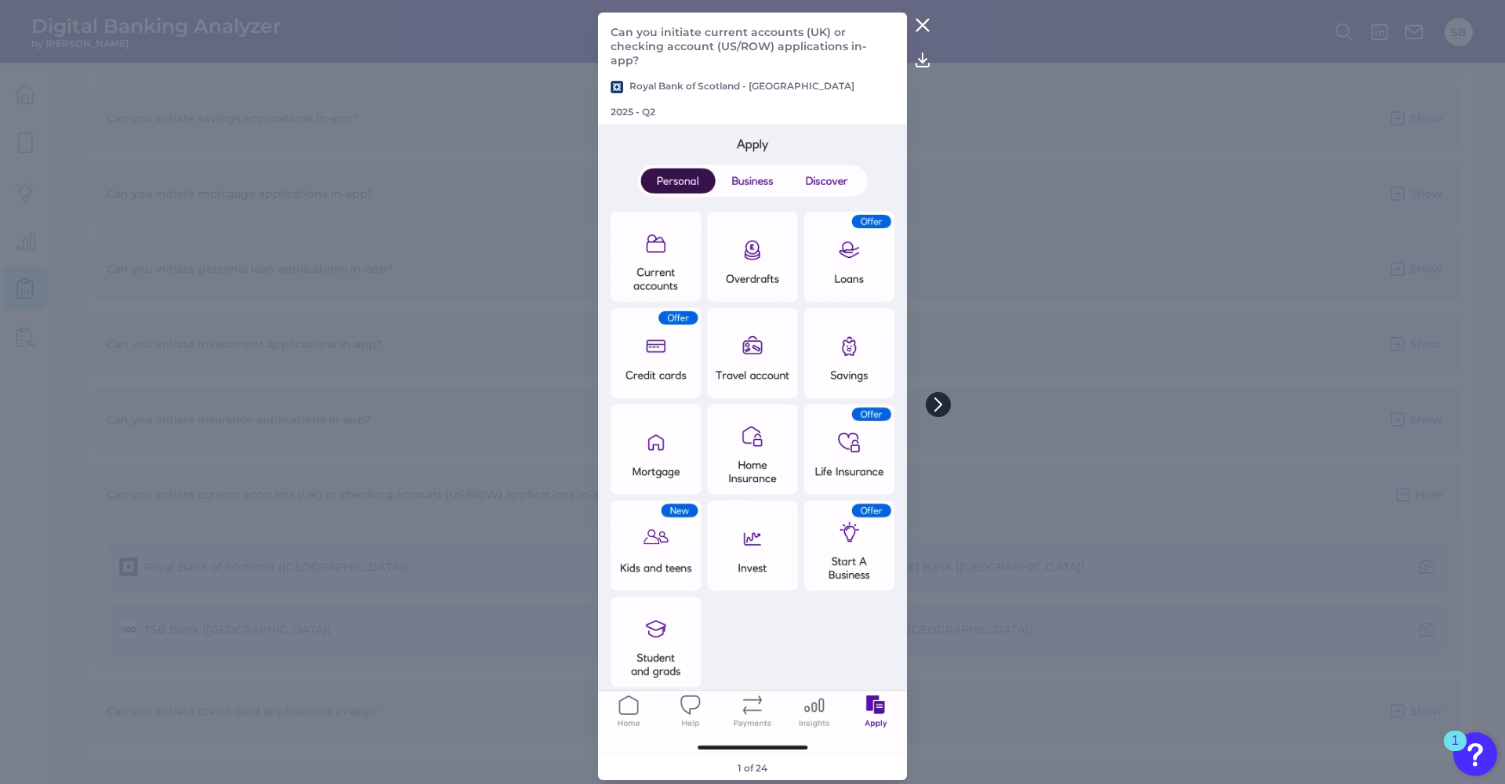
click at [934, 401] on icon at bounding box center [938, 404] width 14 height 14
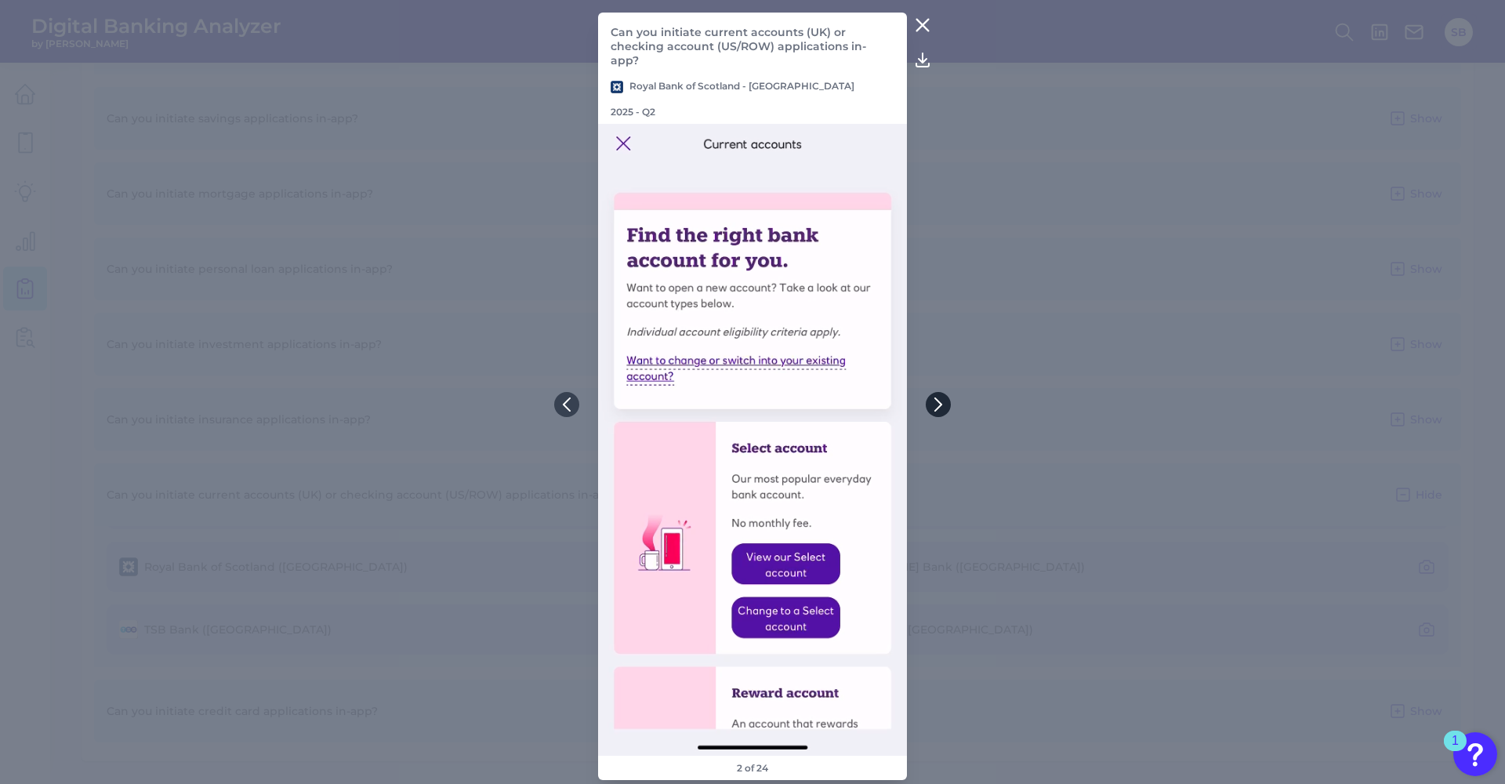
click at [942, 410] on icon at bounding box center [938, 404] width 14 height 14
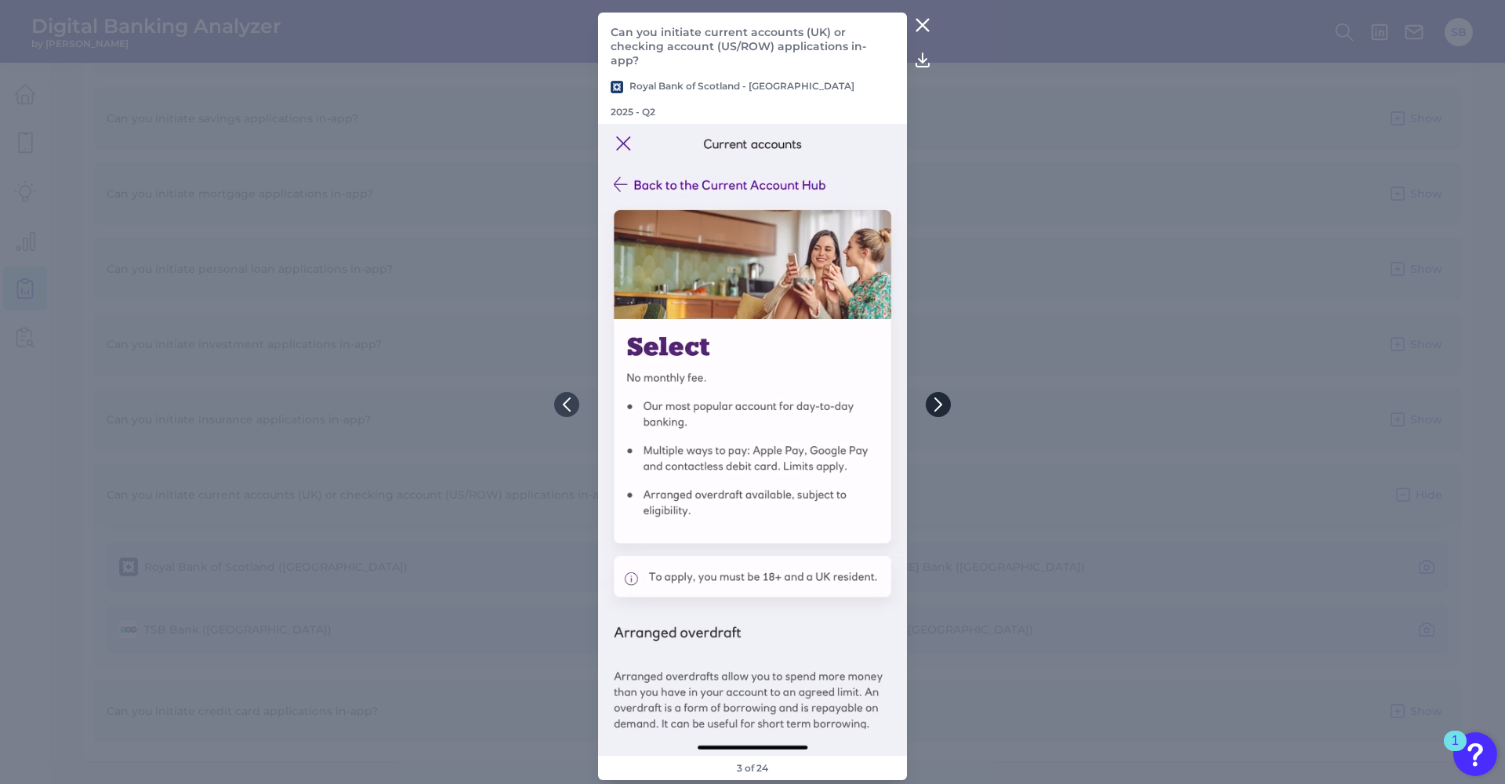
click at [942, 410] on icon at bounding box center [938, 404] width 14 height 14
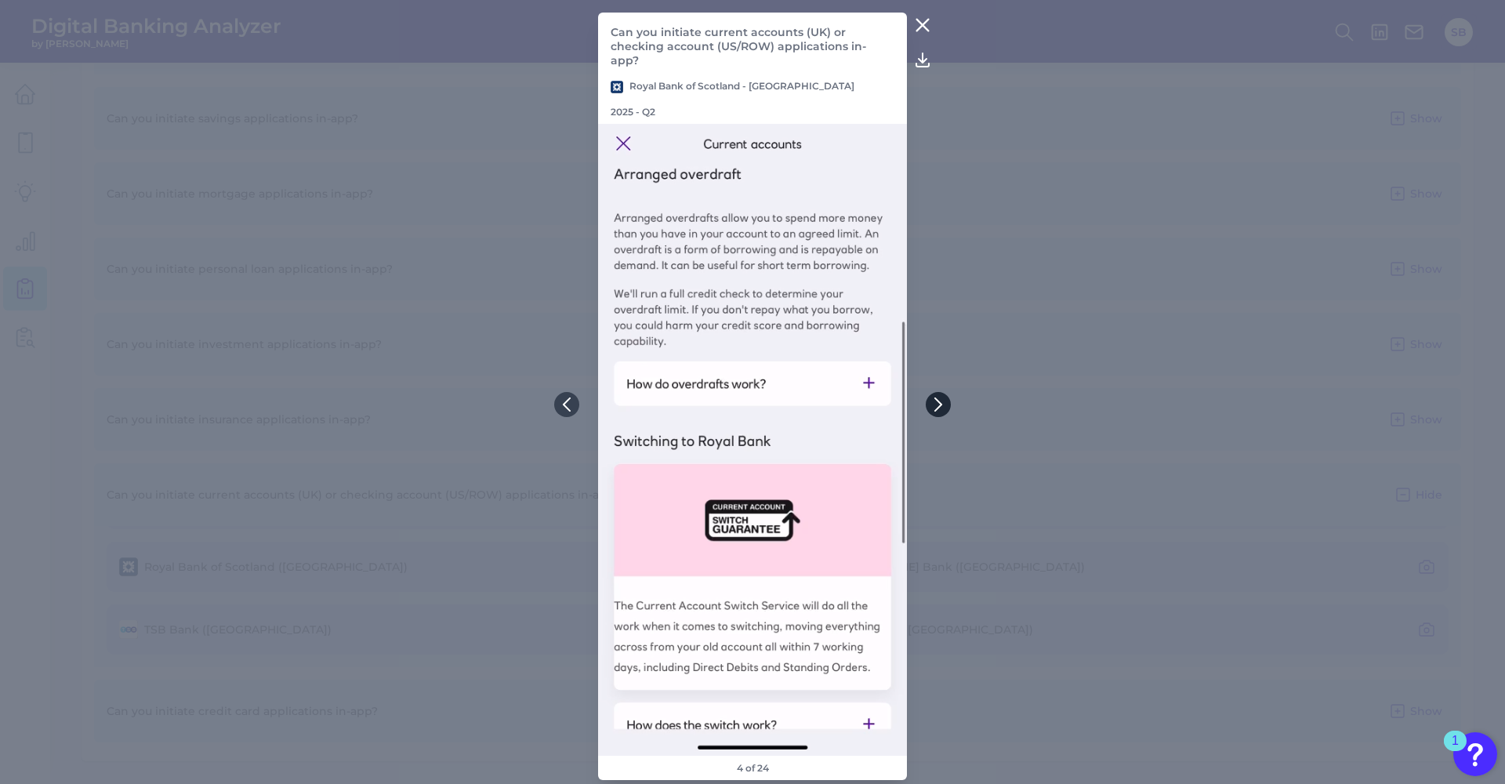
click at [942, 404] on icon at bounding box center [938, 404] width 14 height 14
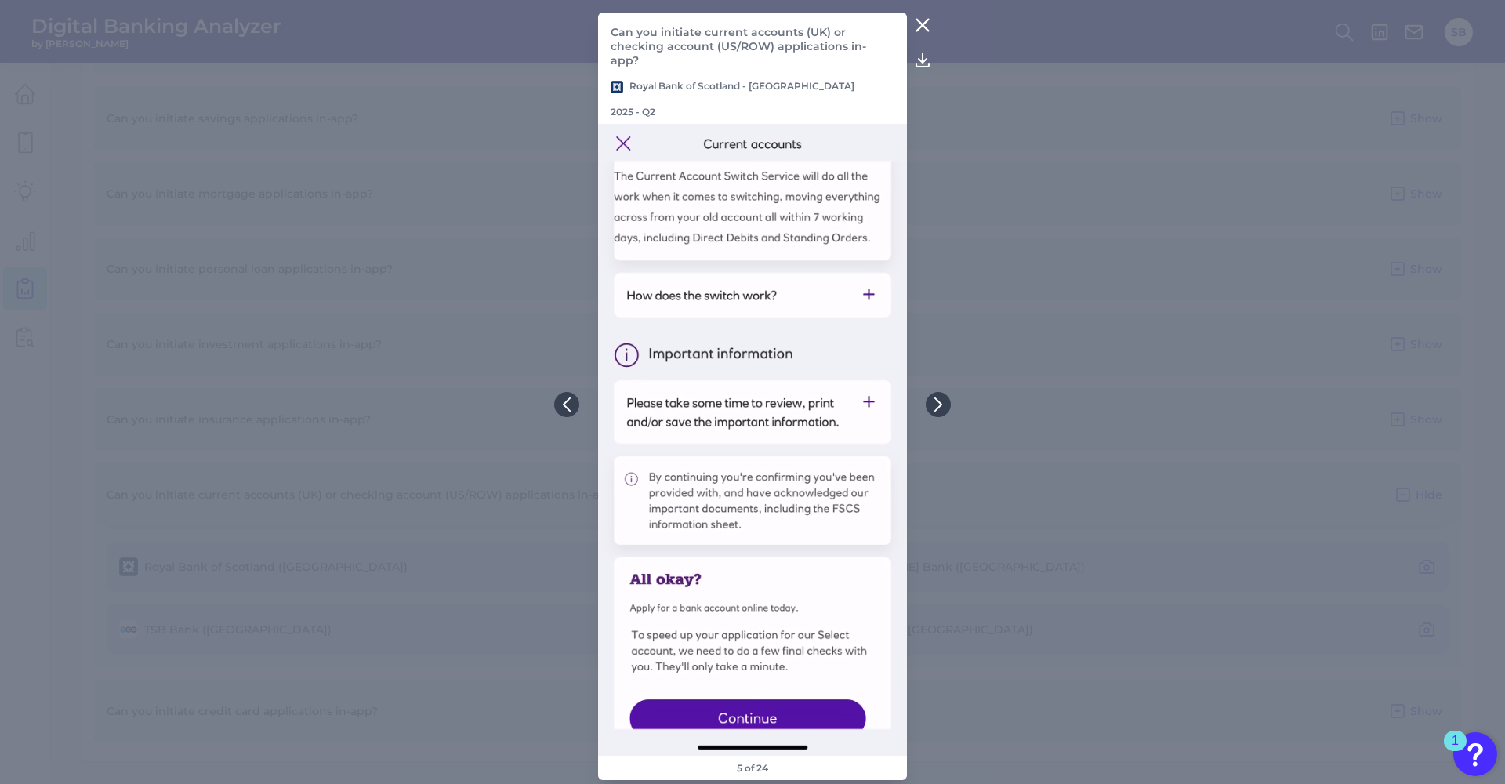
click at [927, 34] on icon at bounding box center [922, 25] width 19 height 19
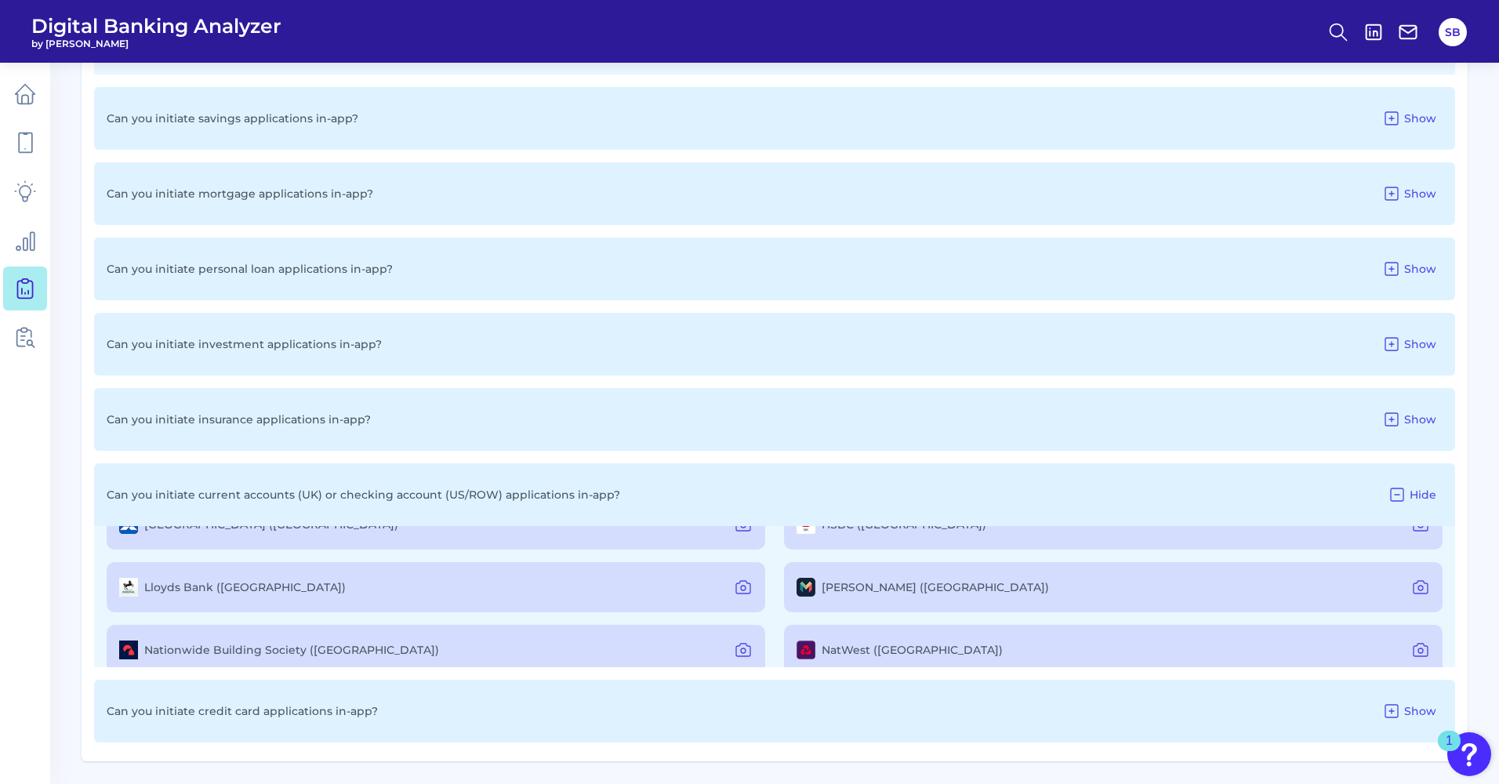
scroll to position [99, 0]
click at [740, 593] on icon at bounding box center [743, 590] width 19 height 19
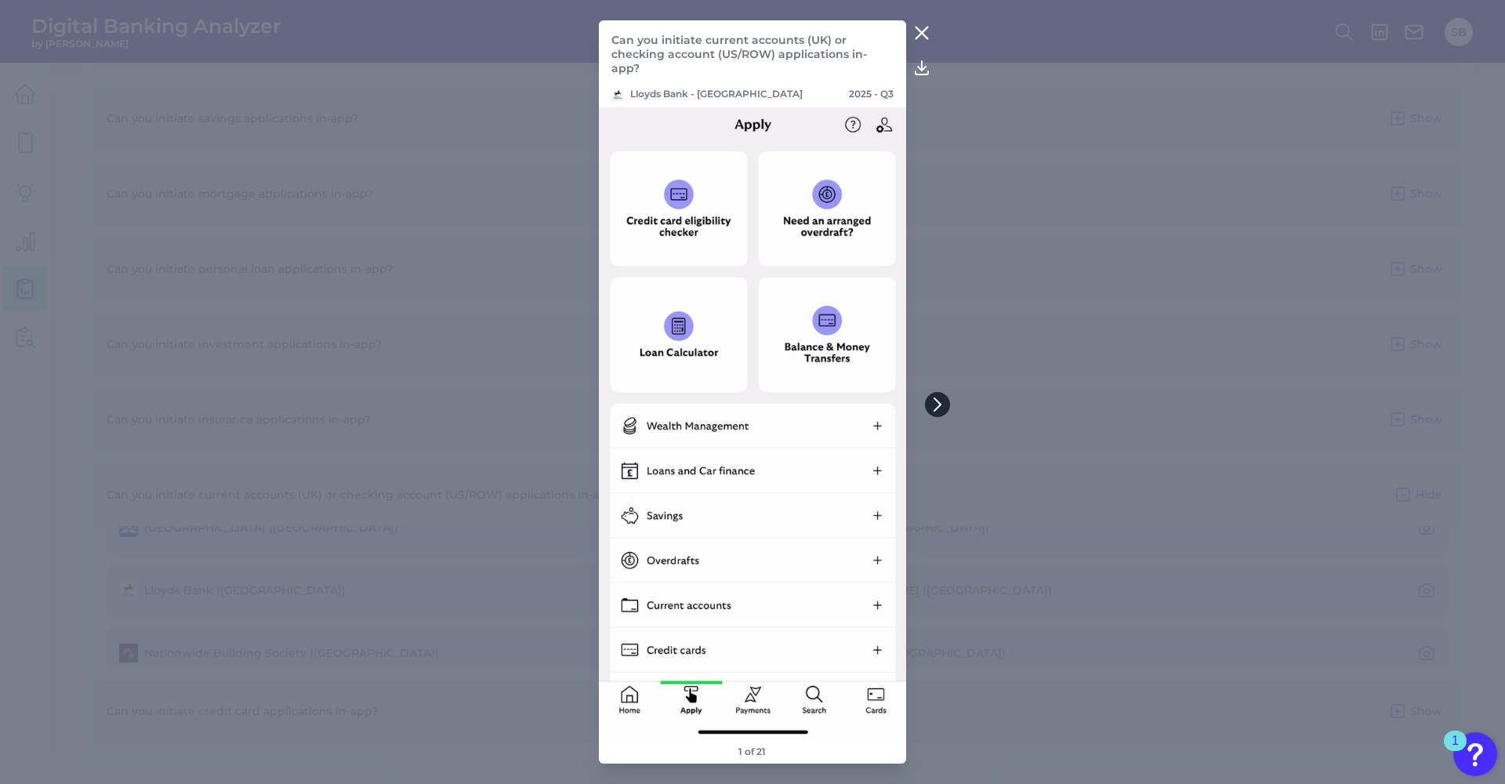
click at [934, 409] on icon at bounding box center [937, 404] width 14 height 14
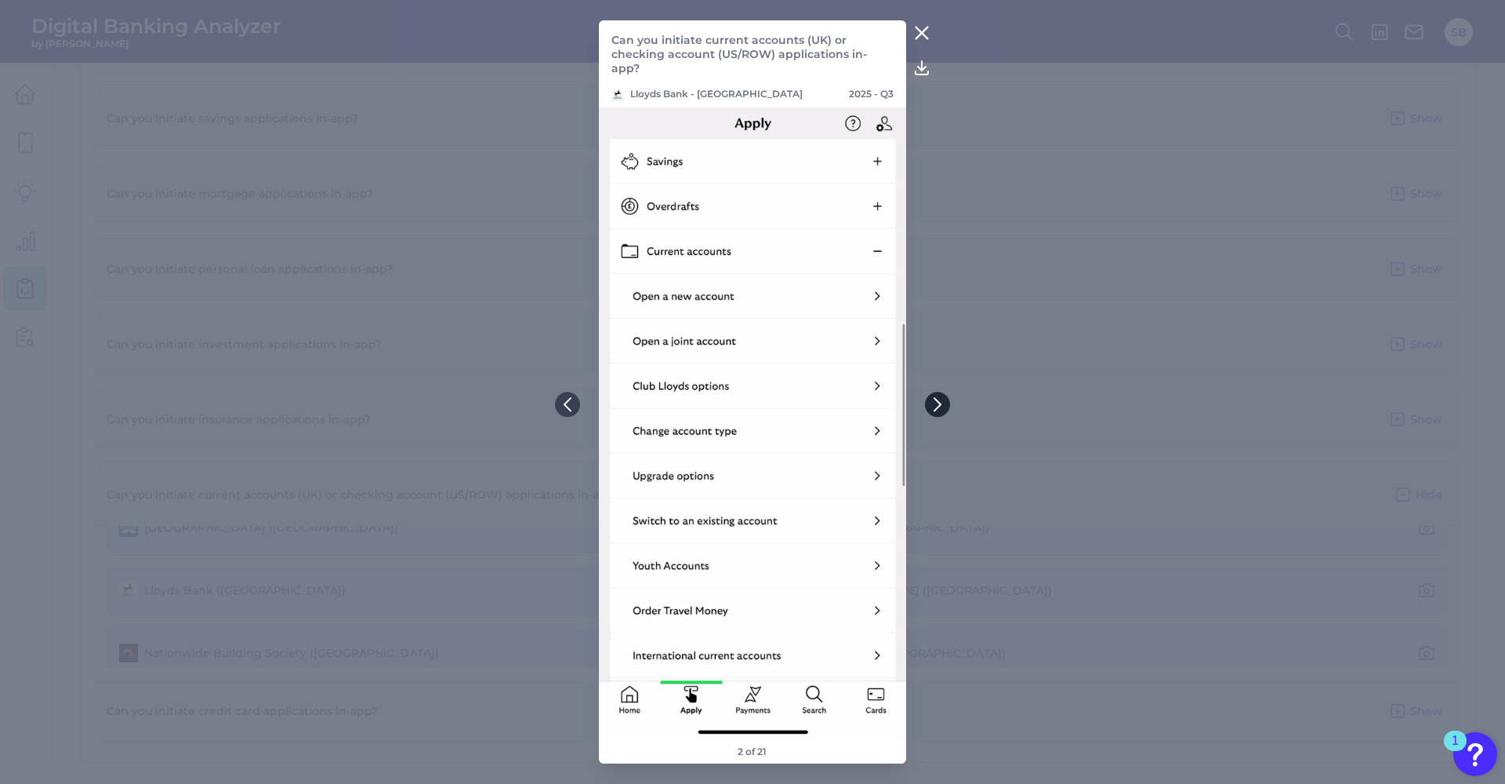
click at [934, 409] on icon at bounding box center [937, 404] width 14 height 14
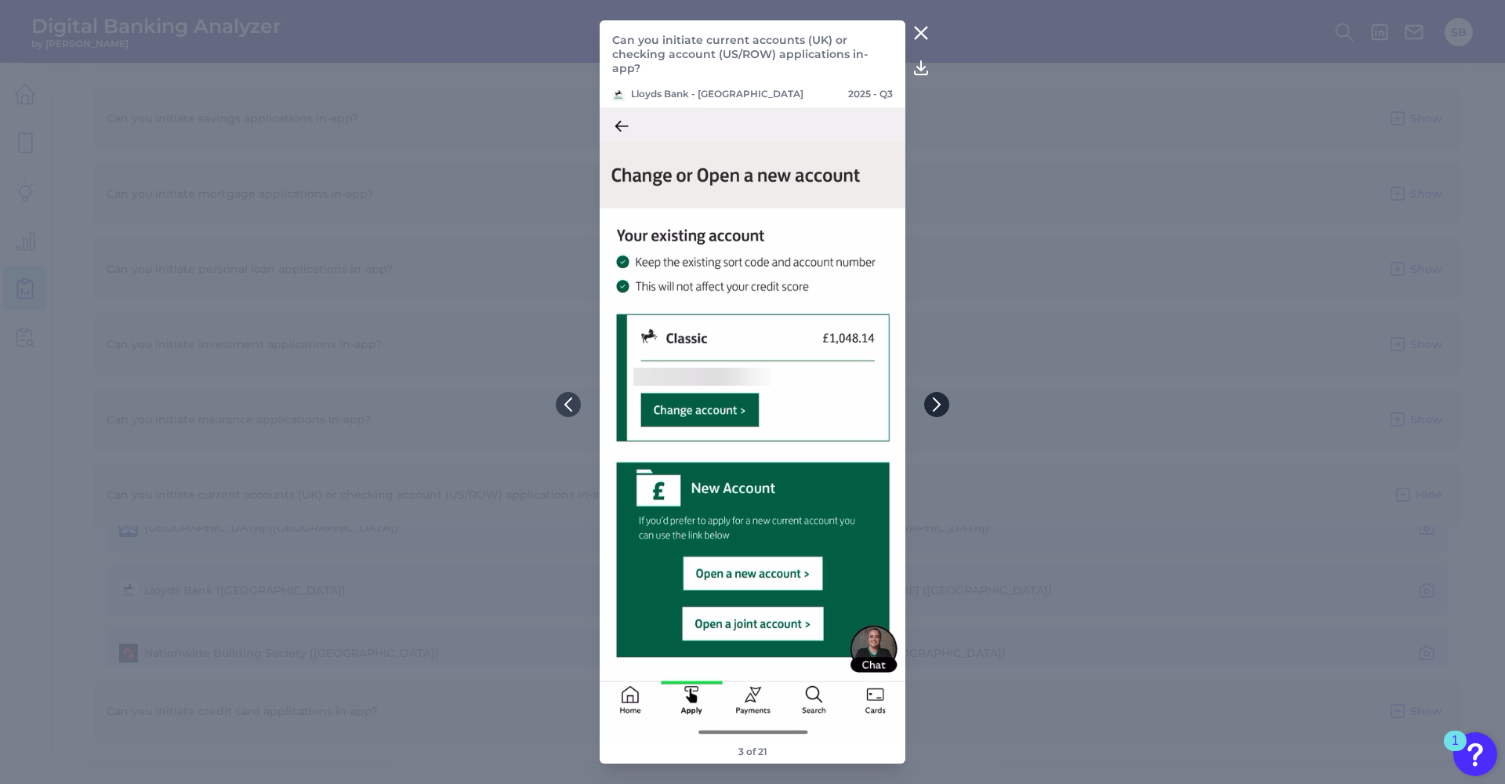
click at [937, 397] on button at bounding box center [936, 404] width 25 height 25
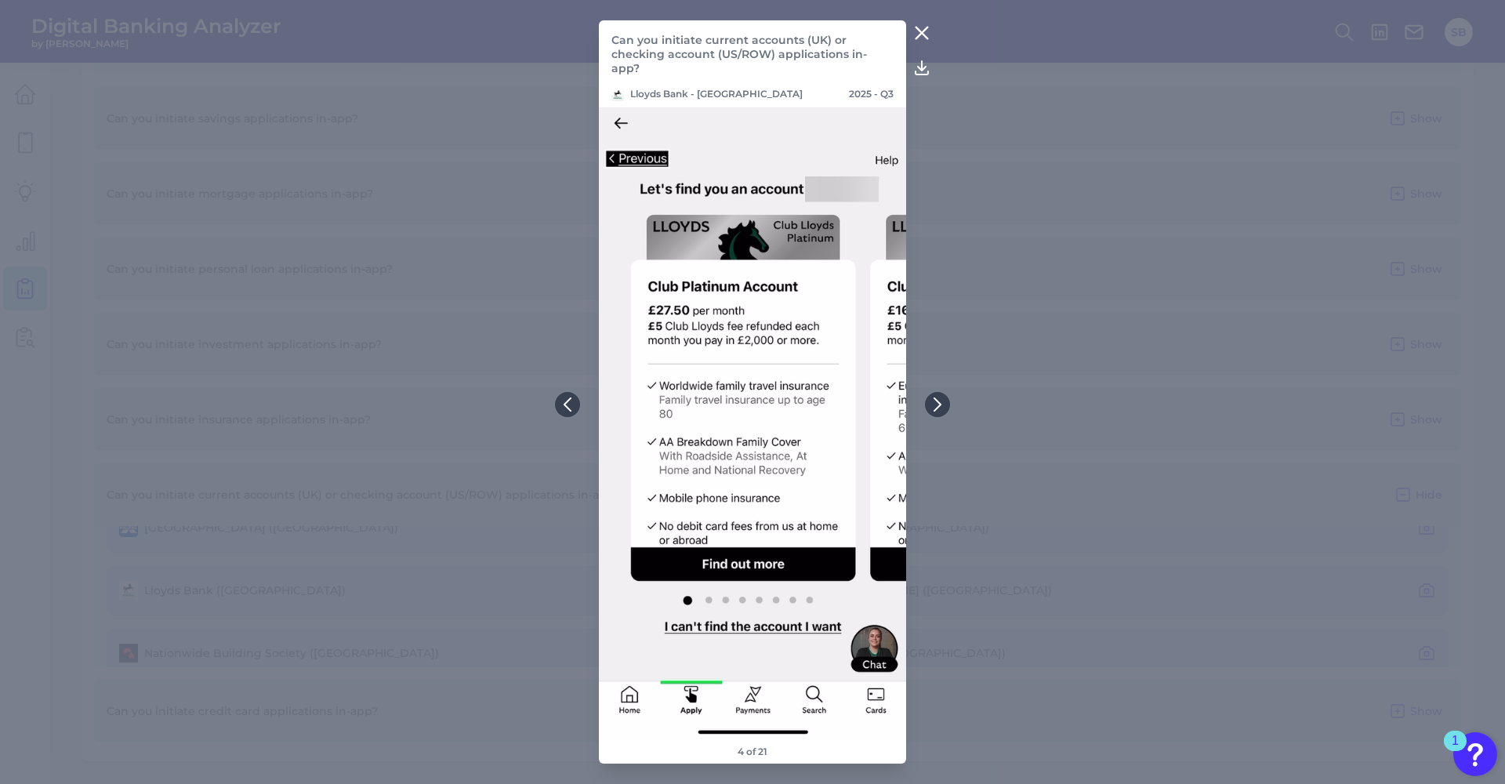
click at [921, 34] on icon at bounding box center [921, 33] width 19 height 19
